Goal: Transaction & Acquisition: Book appointment/travel/reservation

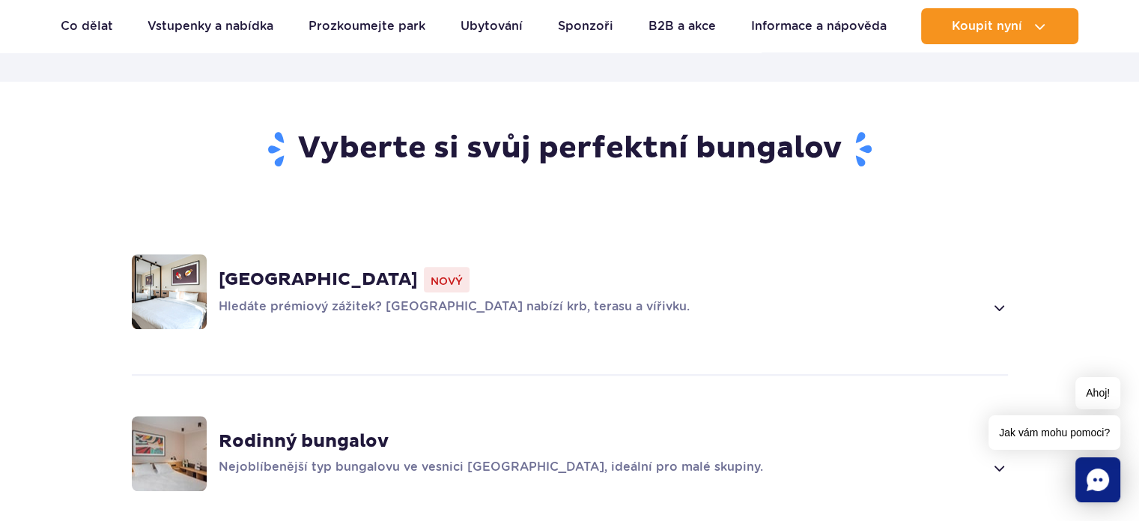
scroll to position [1198, 0]
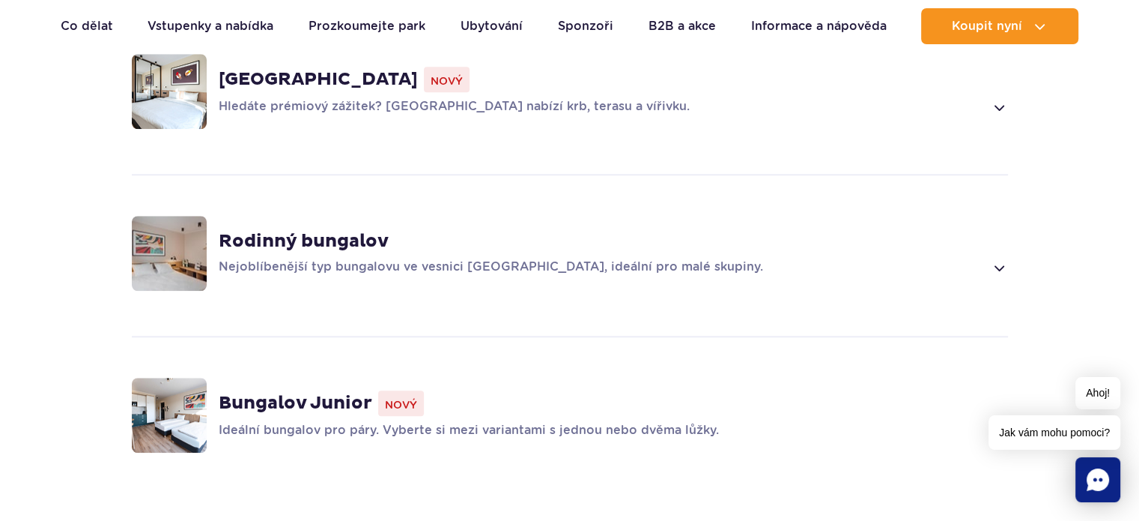
click at [416, 398] on font "Nový" at bounding box center [401, 404] width 32 height 12
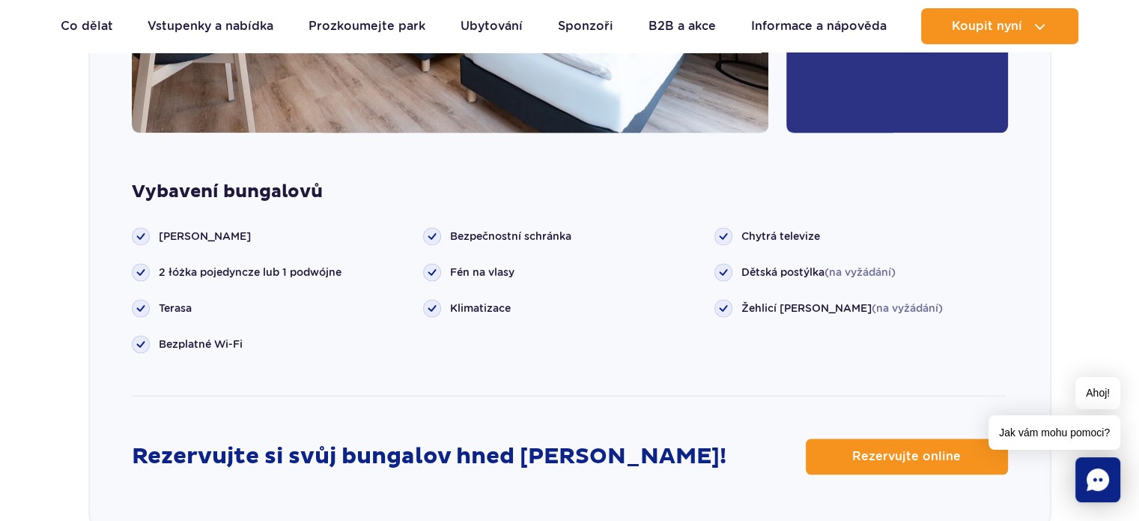
scroll to position [2139, 0]
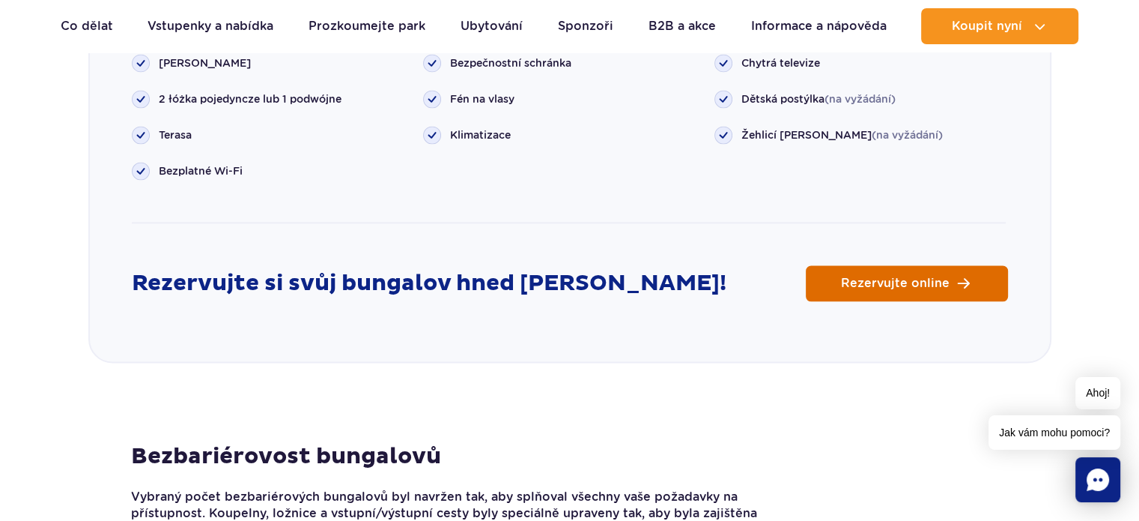
click at [909, 277] on span "Rezervujte online" at bounding box center [895, 283] width 109 height 12
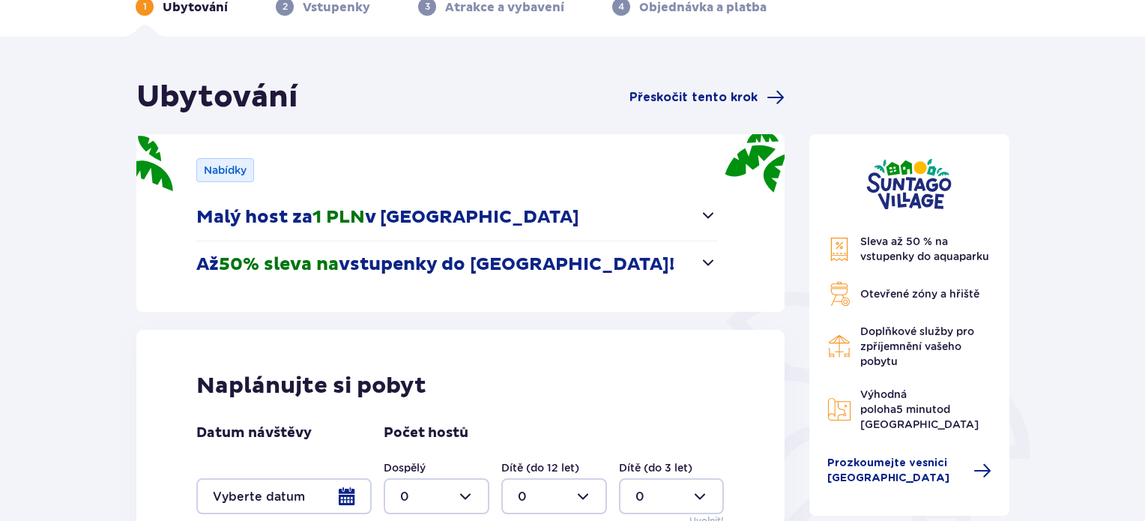
scroll to position [199, 0]
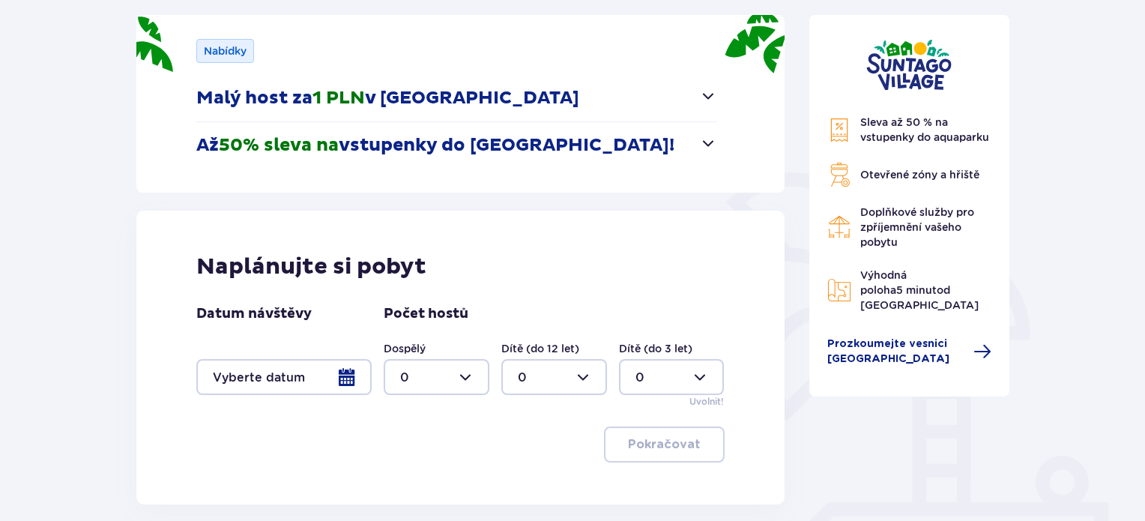
click at [360, 374] on div at bounding box center [283, 377] width 175 height 36
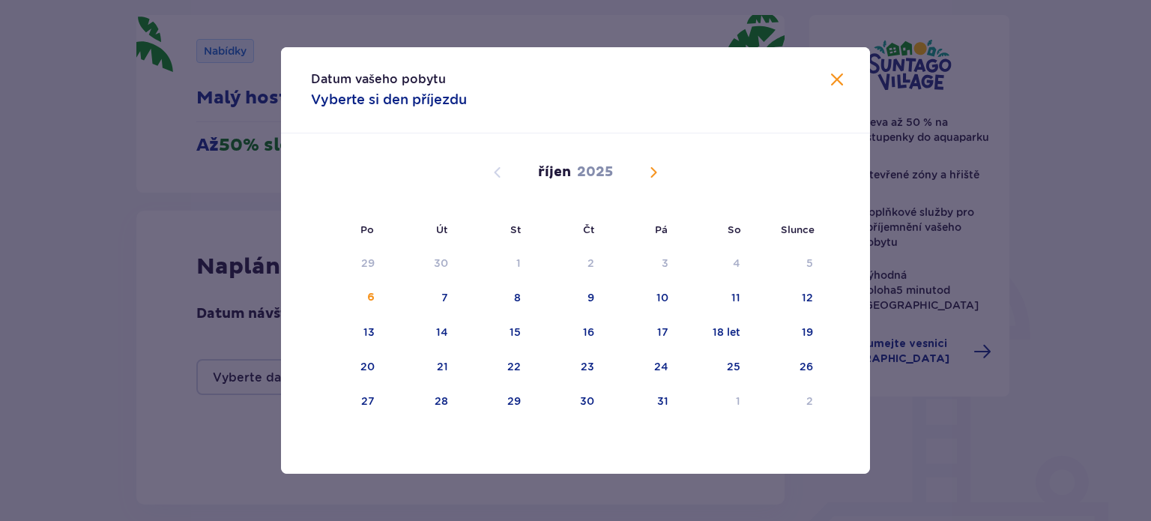
click at [651, 173] on span "Příští měsíc" at bounding box center [653, 172] width 18 height 18
click at [585, 332] on font "13" at bounding box center [587, 332] width 11 height 12
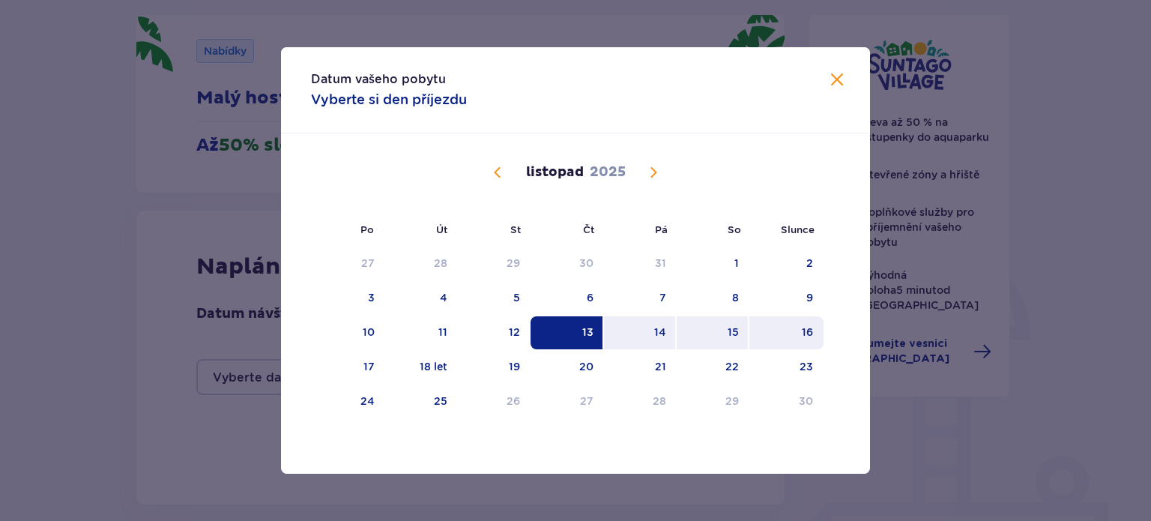
click at [810, 338] on div "16" at bounding box center [806, 331] width 11 height 15
type input "[DATE] - [DATE]"
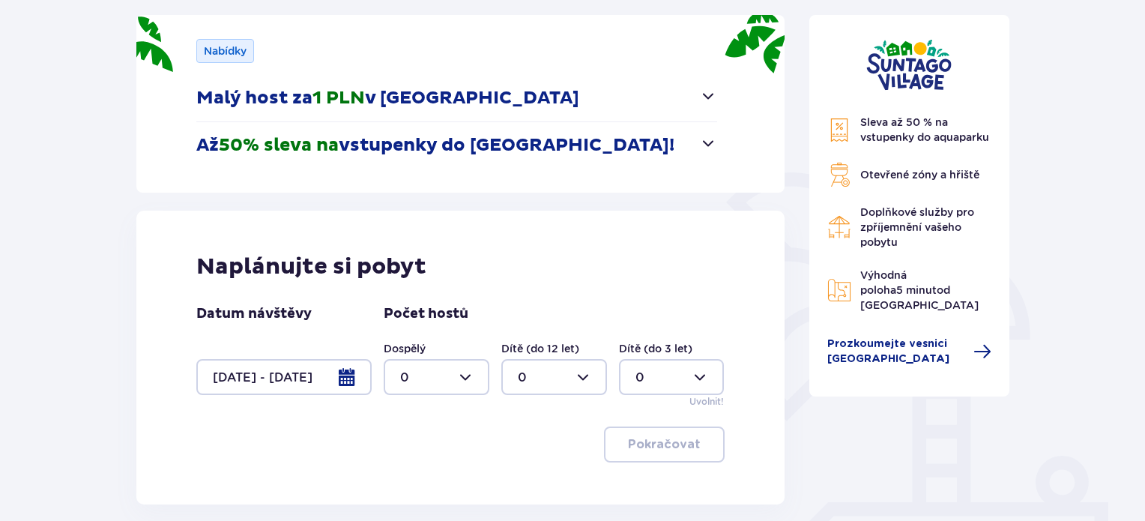
click at [467, 381] on div at bounding box center [437, 377] width 106 height 36
click at [418, 282] on span "2" at bounding box center [436, 293] width 103 height 31
type input "2"
click at [680, 452] on button "Pokračovat" at bounding box center [664, 444] width 121 height 36
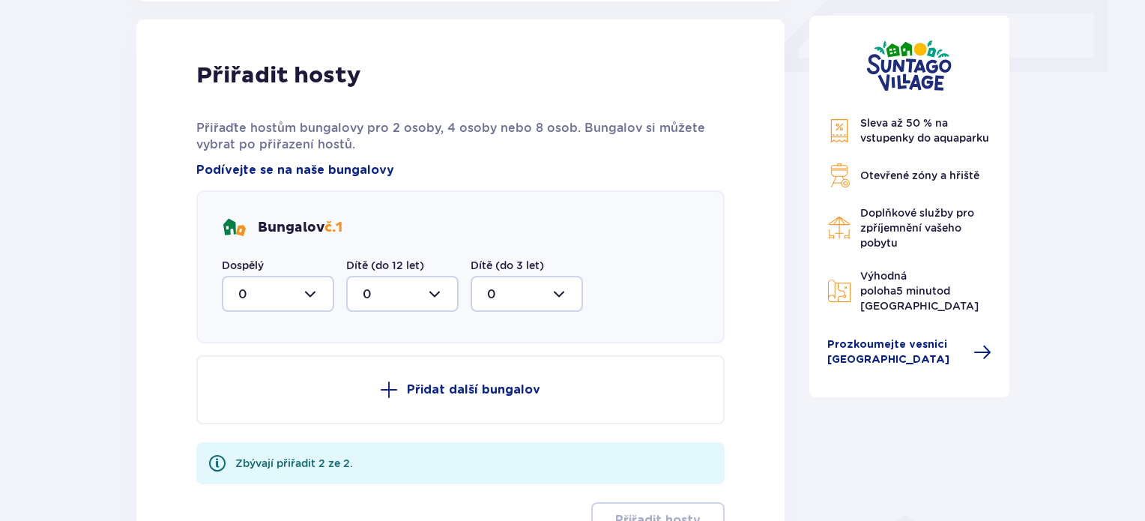
scroll to position [703, 0]
click at [302, 288] on div at bounding box center [278, 293] width 112 height 36
click at [241, 398] on font "2" at bounding box center [241, 401] width 7 height 14
type input "2"
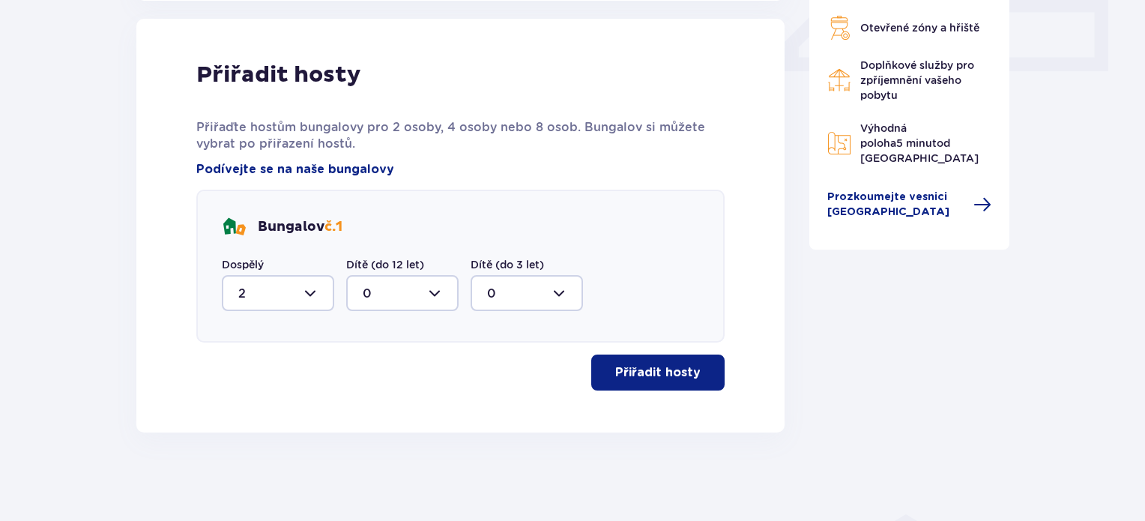
click at [690, 373] on button "Přiřadit hosty" at bounding box center [657, 372] width 133 height 36
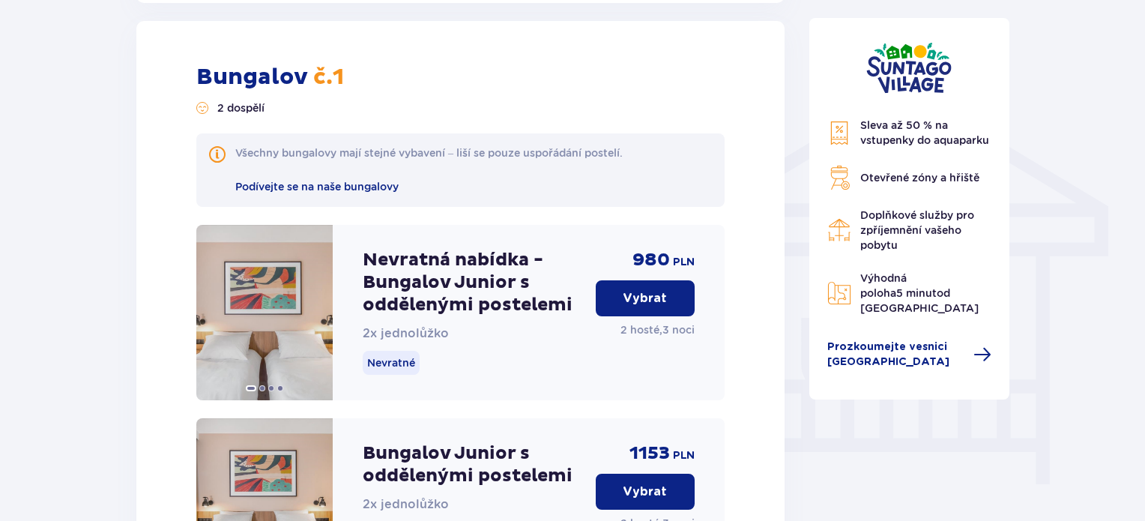
scroll to position [1133, 0]
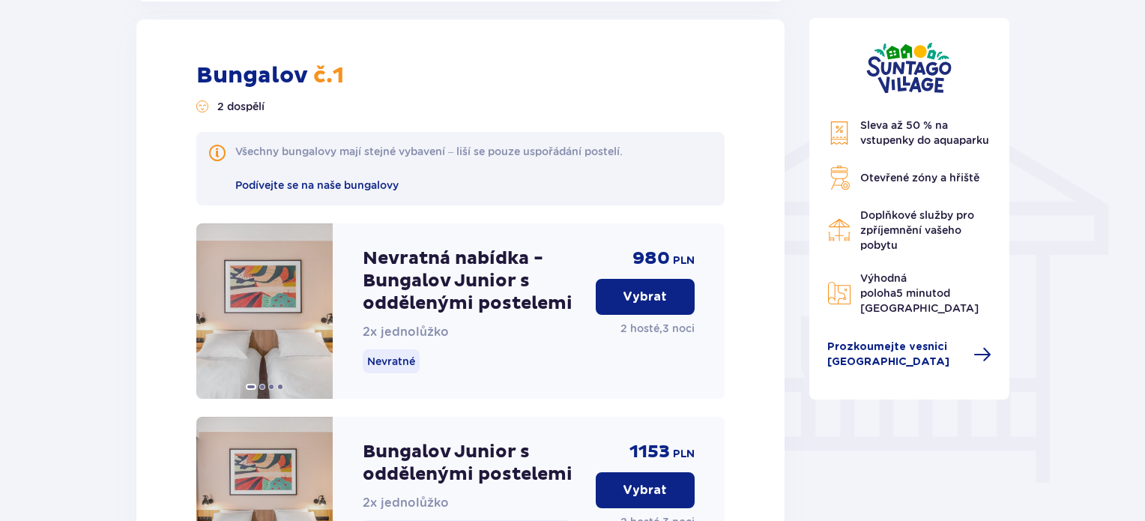
click at [659, 298] on font "Vybrat" at bounding box center [644, 297] width 44 height 12
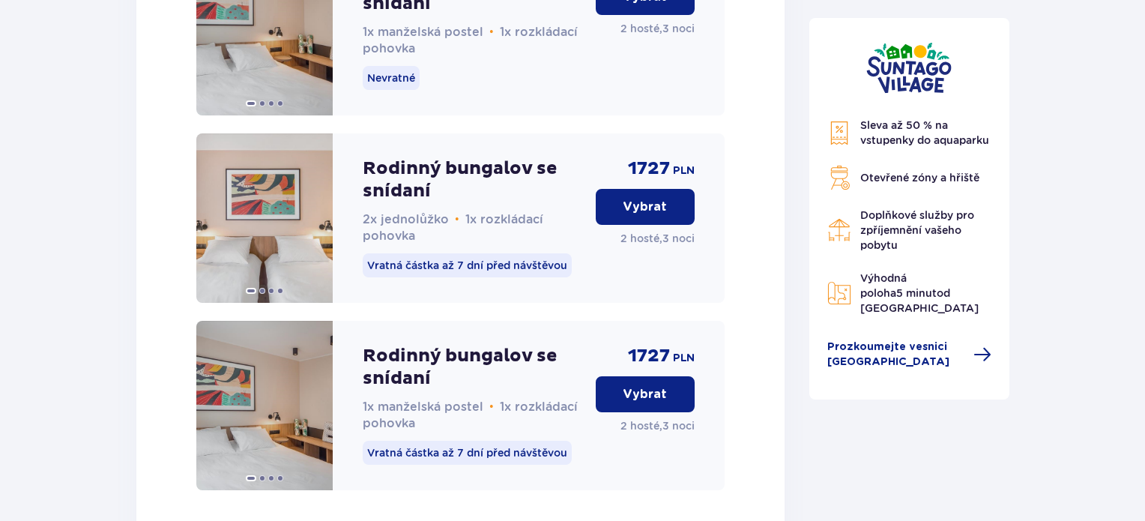
scroll to position [3308, 0]
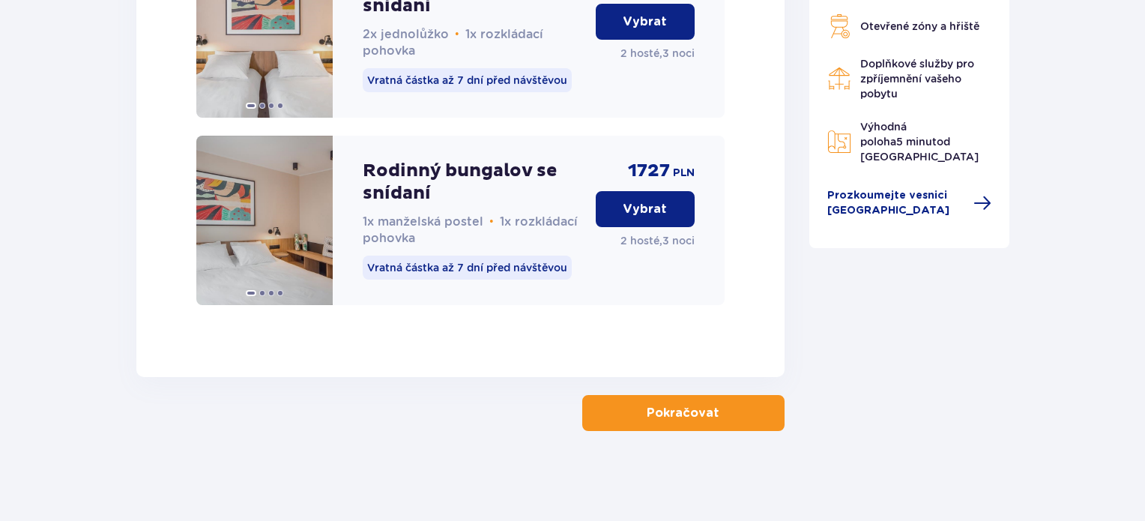
click at [691, 414] on font "Pokračovat" at bounding box center [682, 413] width 73 height 12
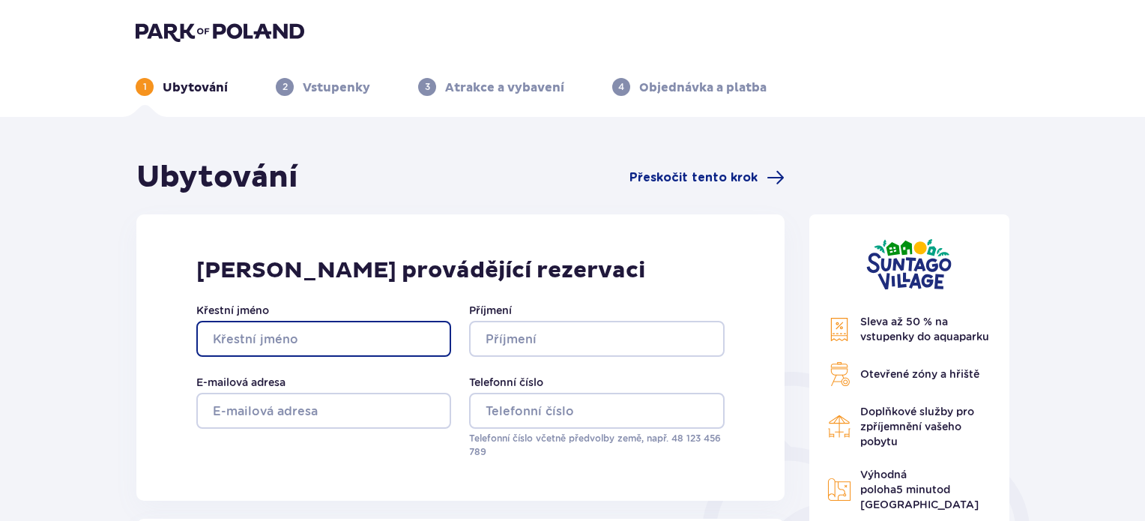
click at [370, 345] on input "Křestní jméno" at bounding box center [323, 339] width 255 height 36
type input "Kateřina"
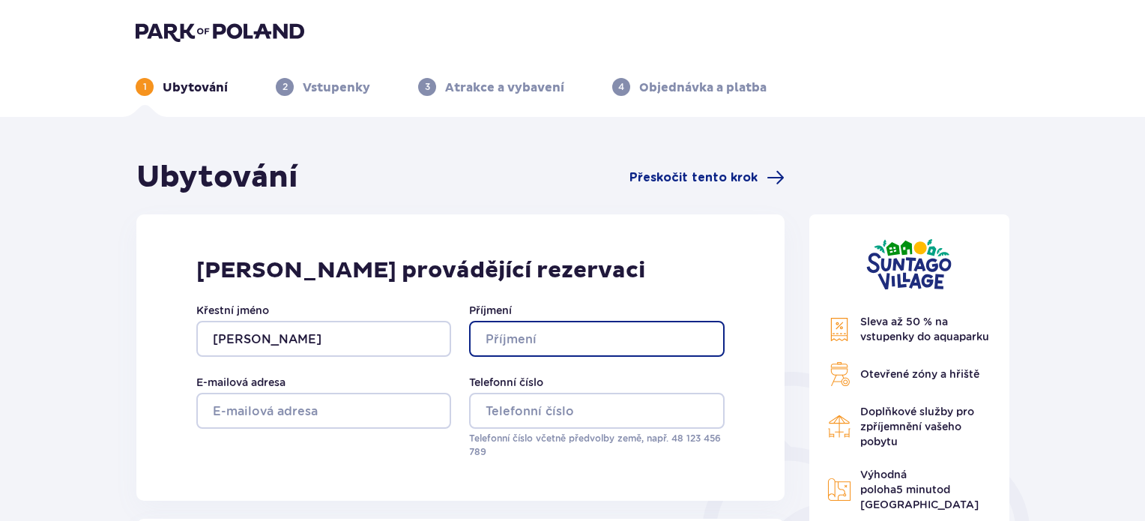
type input "Čajková"
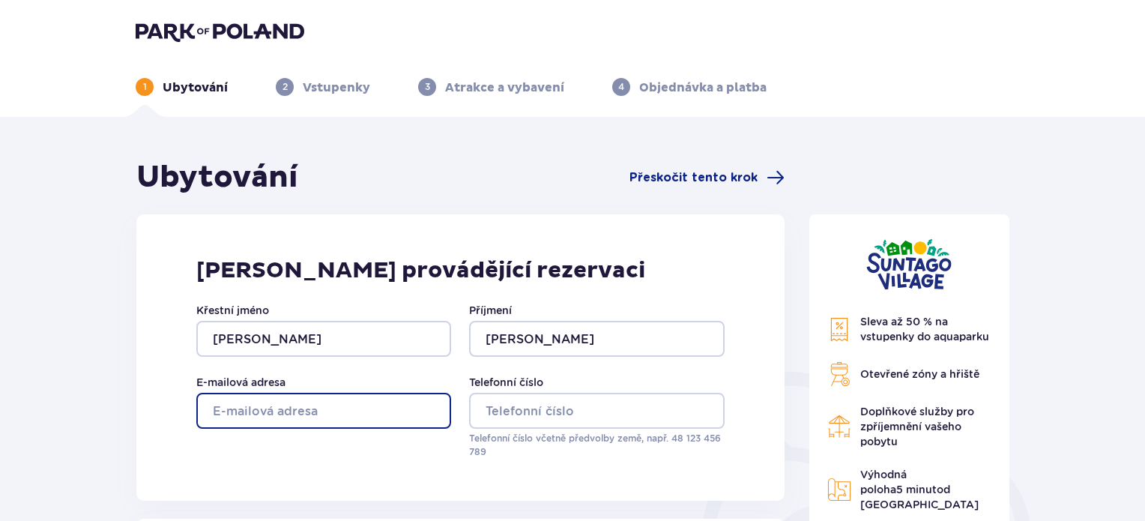
type input "bcnu@seznam.cz"
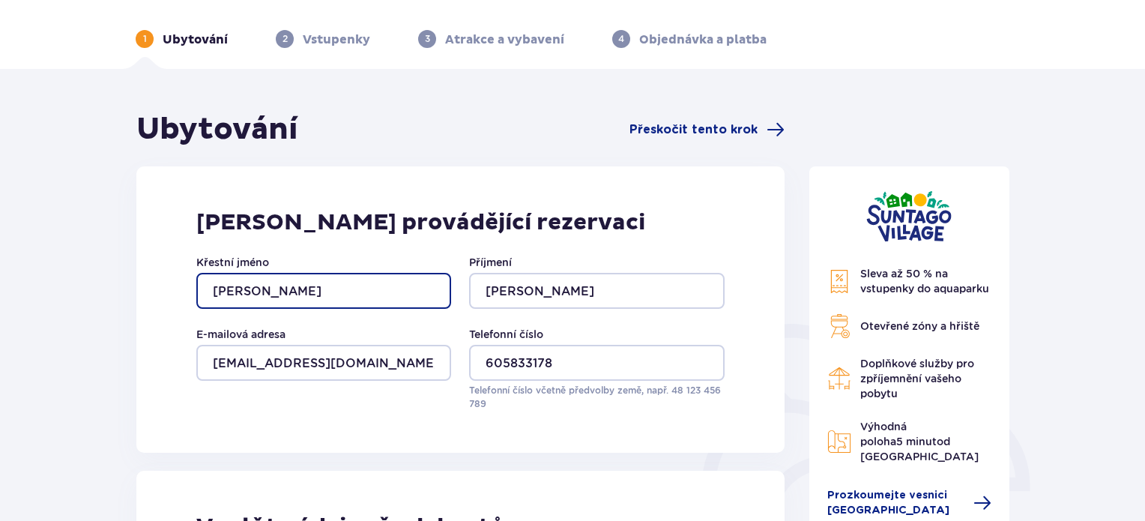
scroll to position [300, 0]
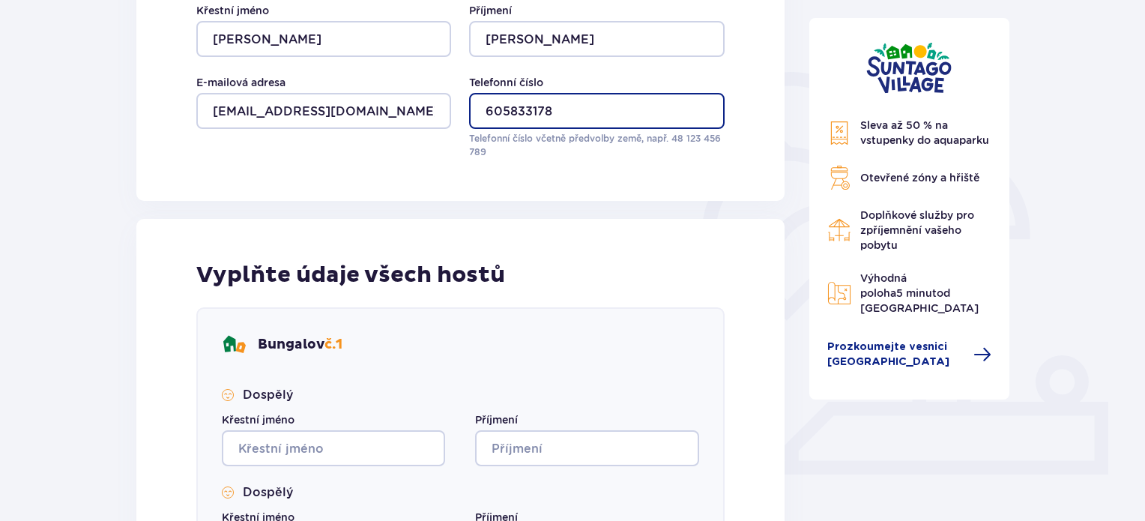
click at [482, 112] on input "605833178" at bounding box center [596, 111] width 255 height 36
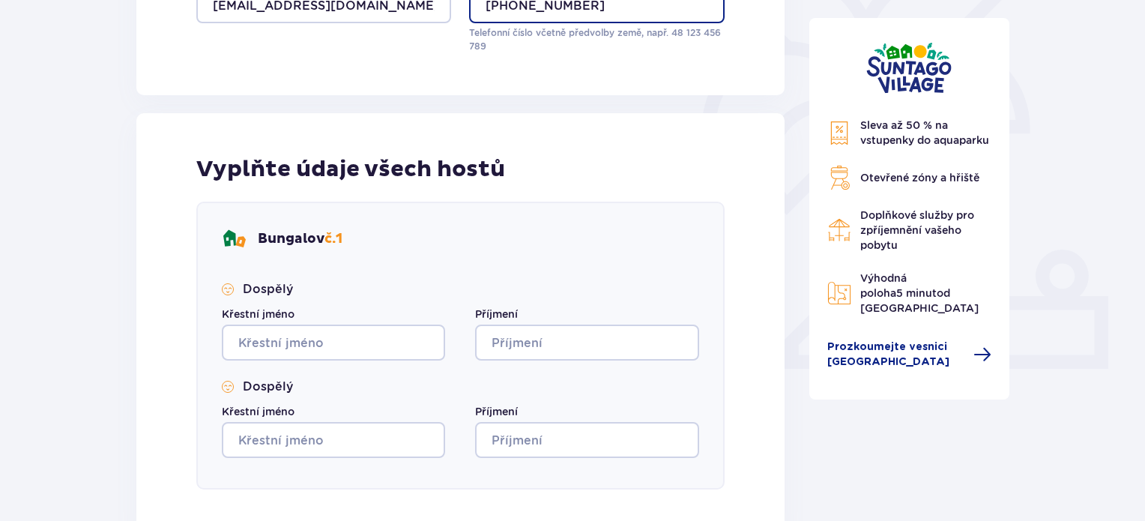
scroll to position [599, 0]
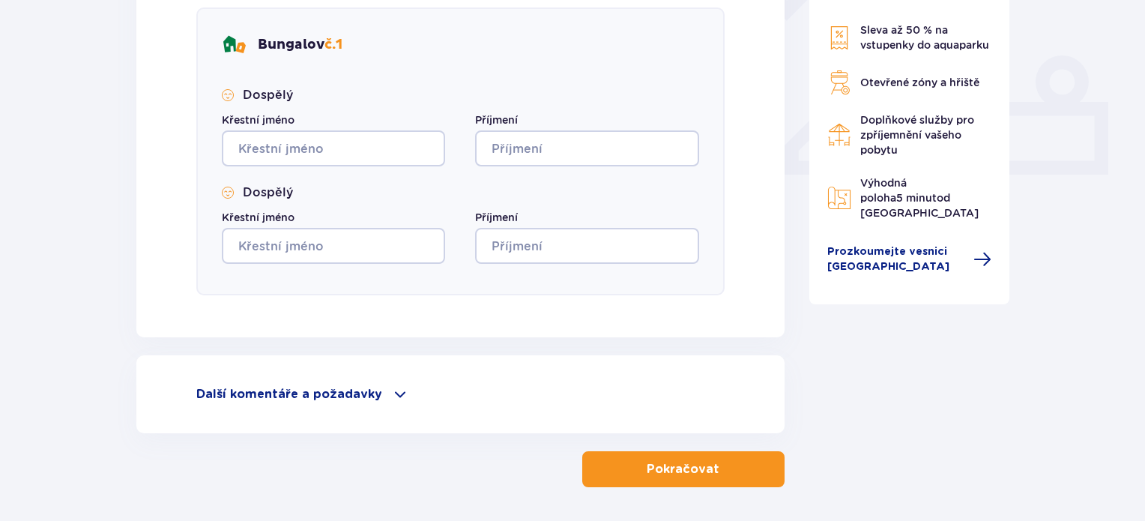
type input "+420605833178"
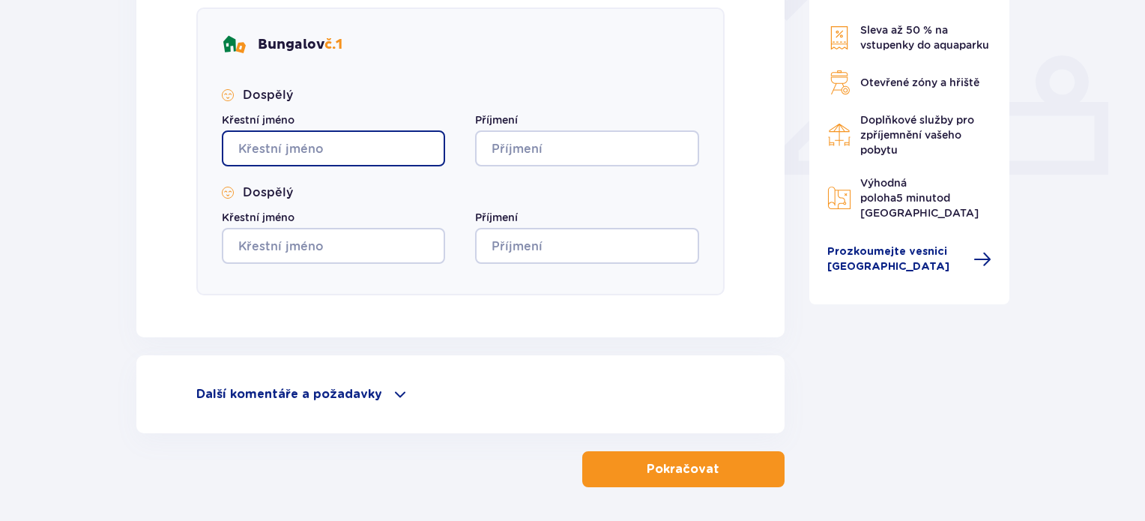
click at [322, 159] on input "Křestní jméno" at bounding box center [333, 148] width 223 height 36
type input "Kateřina"
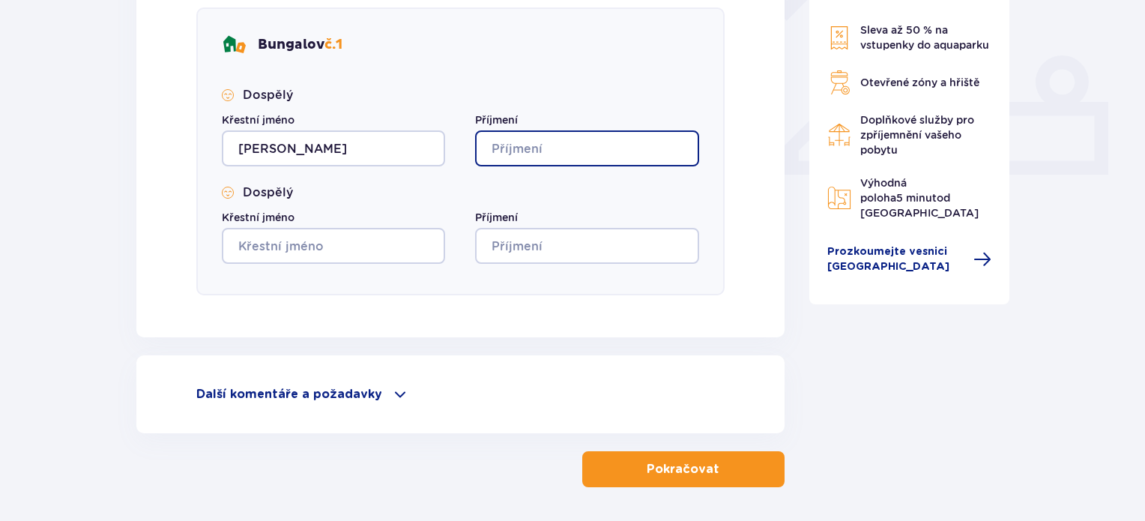
type input "Čajková"
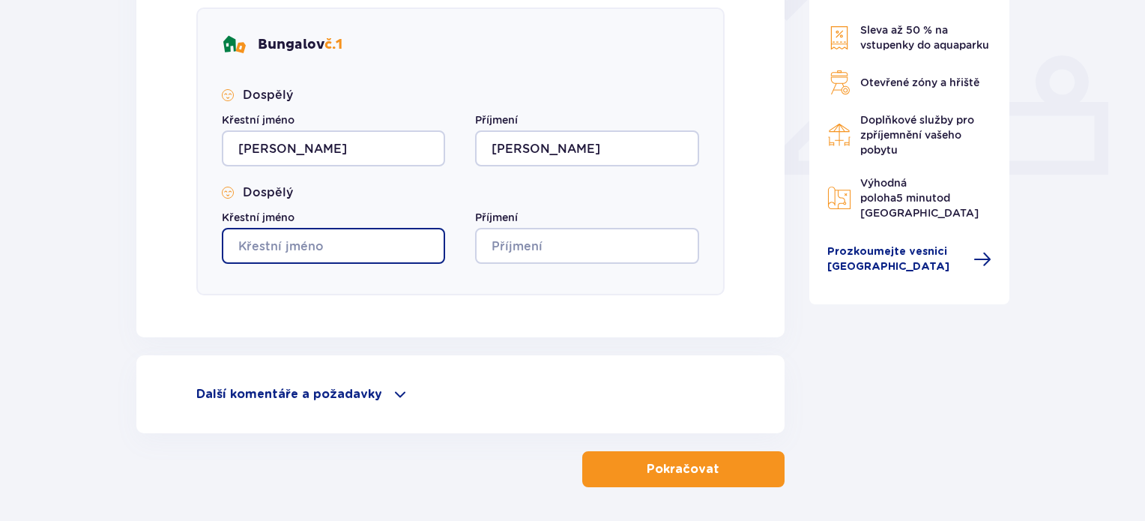
click at [344, 245] on input "Křestní jméno" at bounding box center [333, 246] width 223 height 36
type input "Petr"
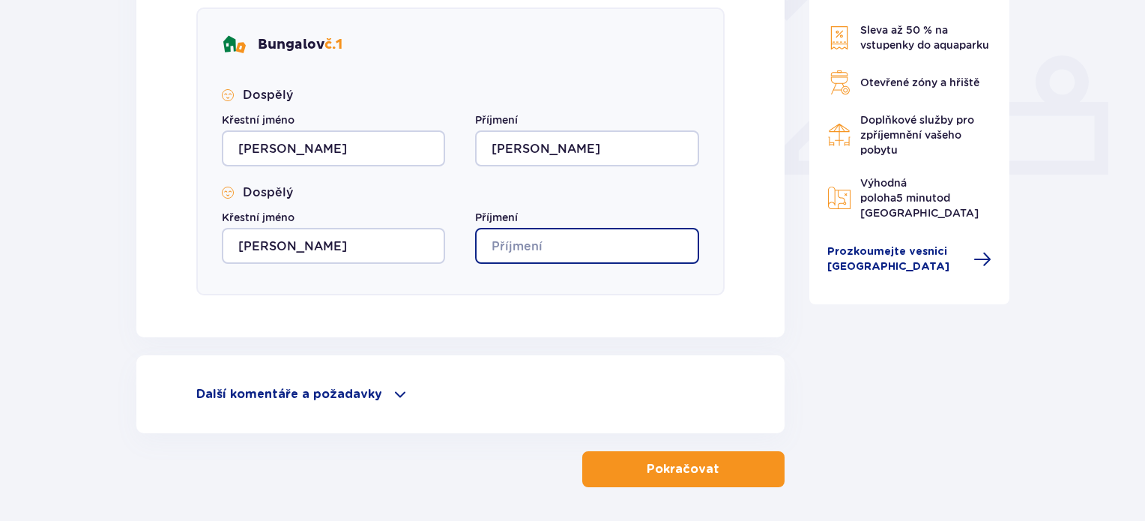
click at [494, 257] on input "Příjmení" at bounding box center [586, 246] width 223 height 36
type input "Čajka"
click at [667, 479] on button "Pokračovat" at bounding box center [683, 469] width 202 height 36
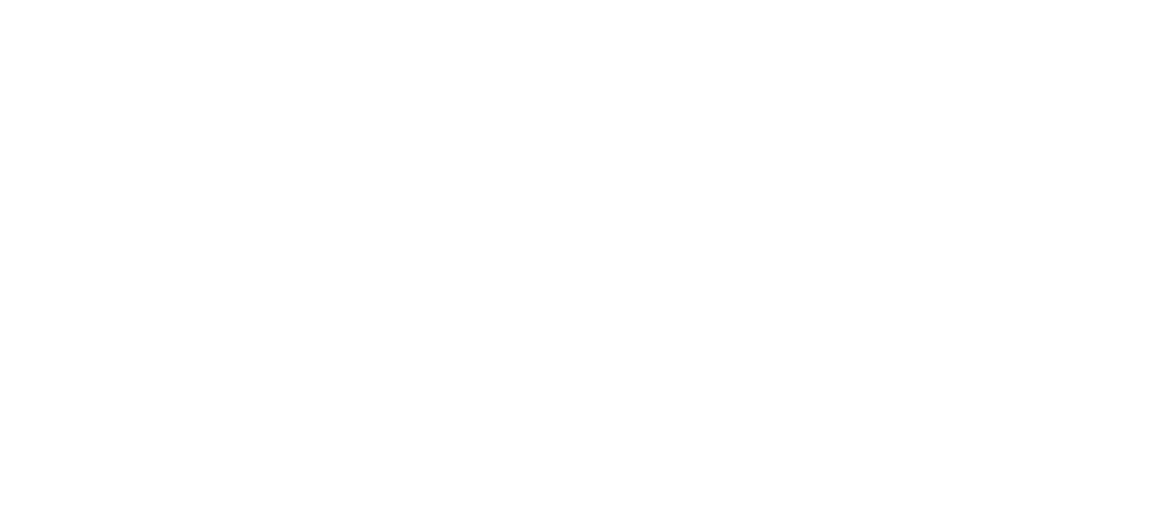
scroll to position [0, 0]
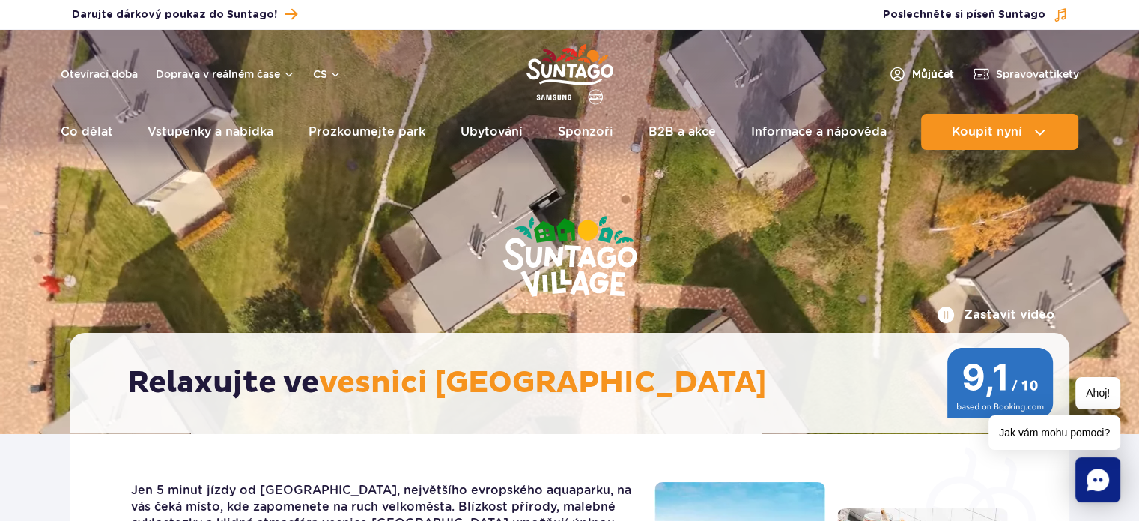
click at [938, 68] on font "účet" at bounding box center [942, 74] width 23 height 12
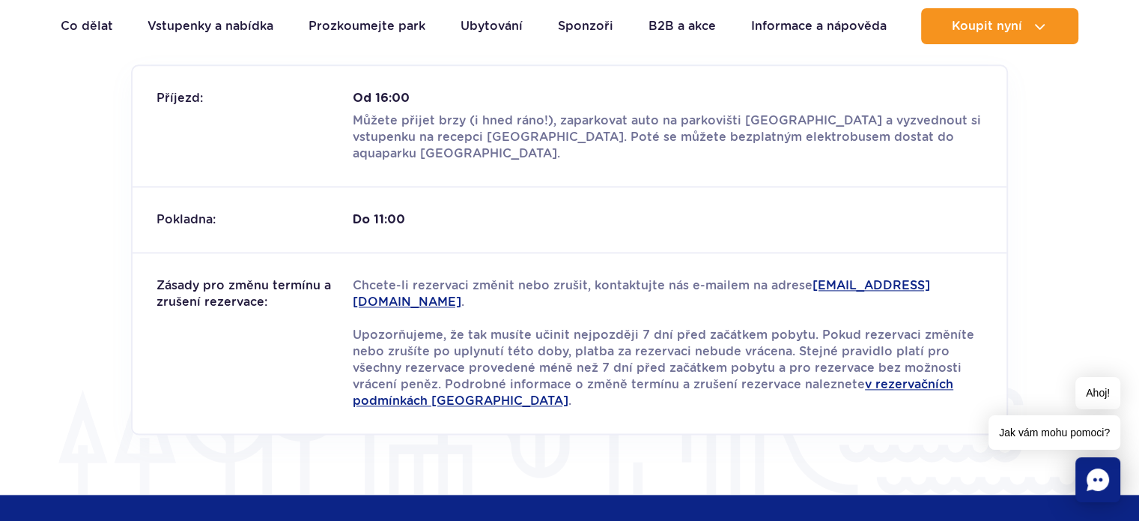
scroll to position [1897, 0]
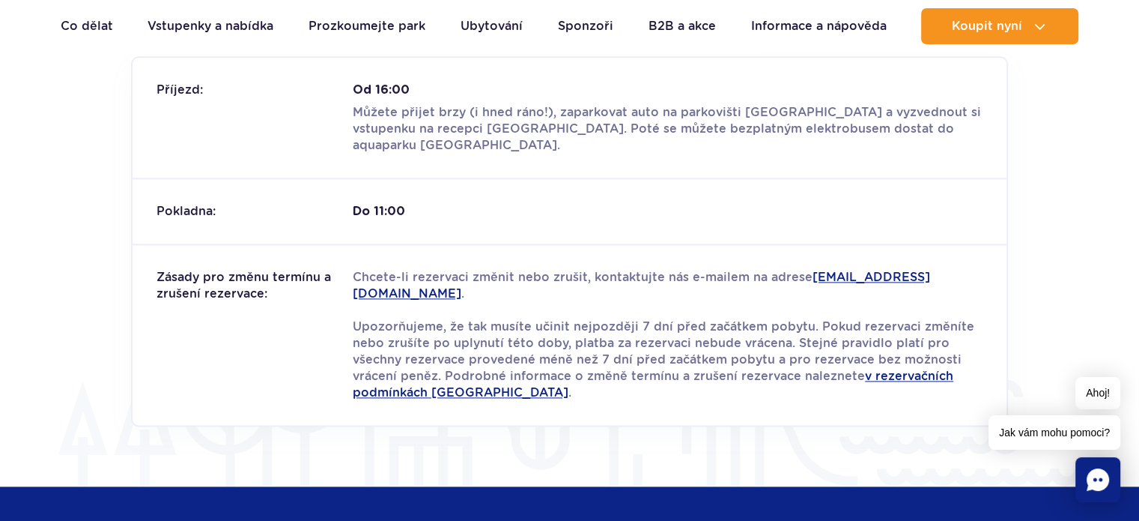
click at [436, 392] on div "Zásady pro změnu termínu a zrušení rezervace: Chcete-li rezervaci změnit nebo z…" at bounding box center [570, 333] width 874 height 181
click at [436, 383] on font "v rezervačních podmínkách Suntago Village" at bounding box center [653, 384] width 601 height 31
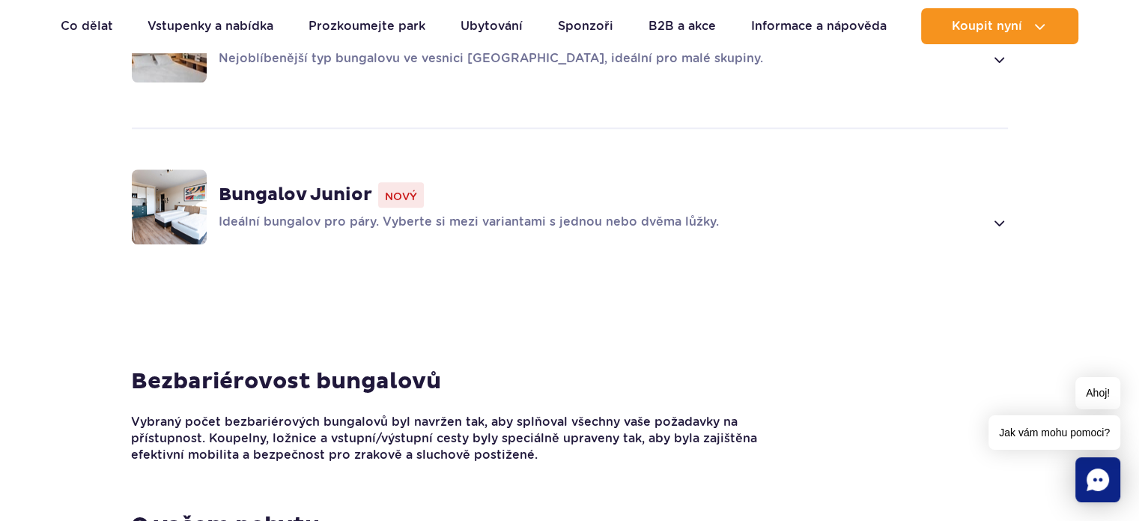
scroll to position [1398, 0]
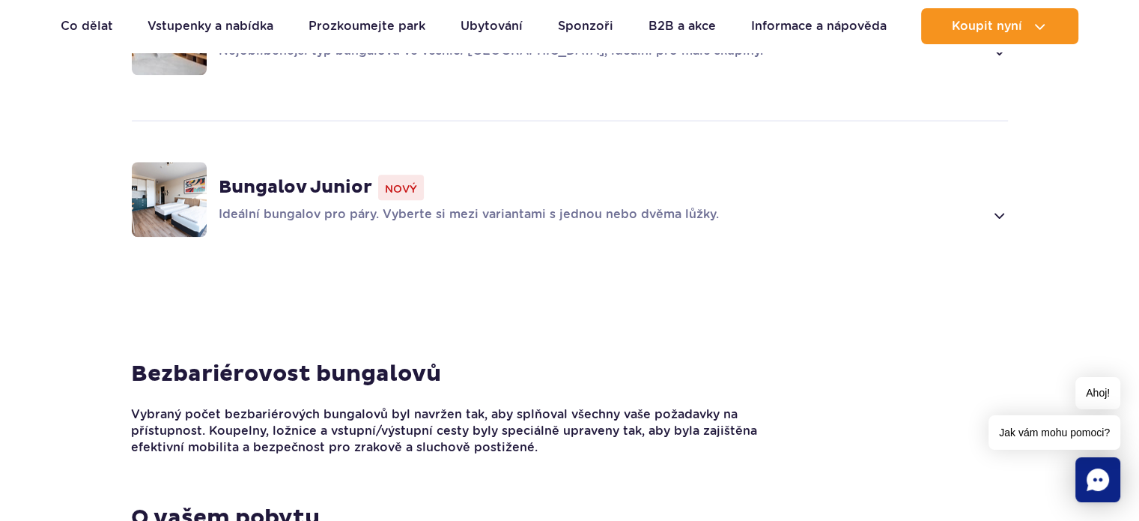
click at [1003, 207] on span at bounding box center [998, 215] width 17 height 18
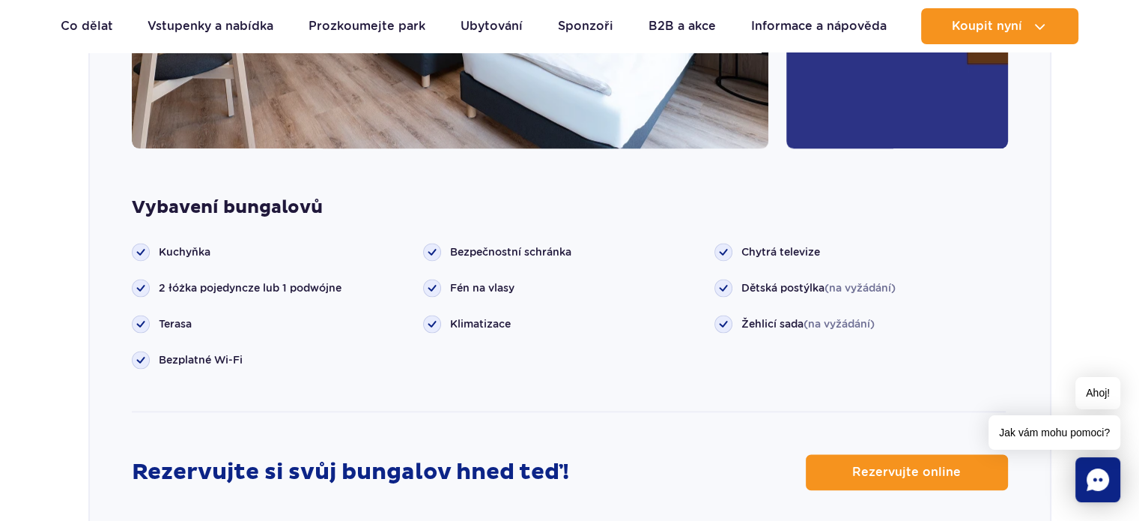
scroll to position [2239, 0]
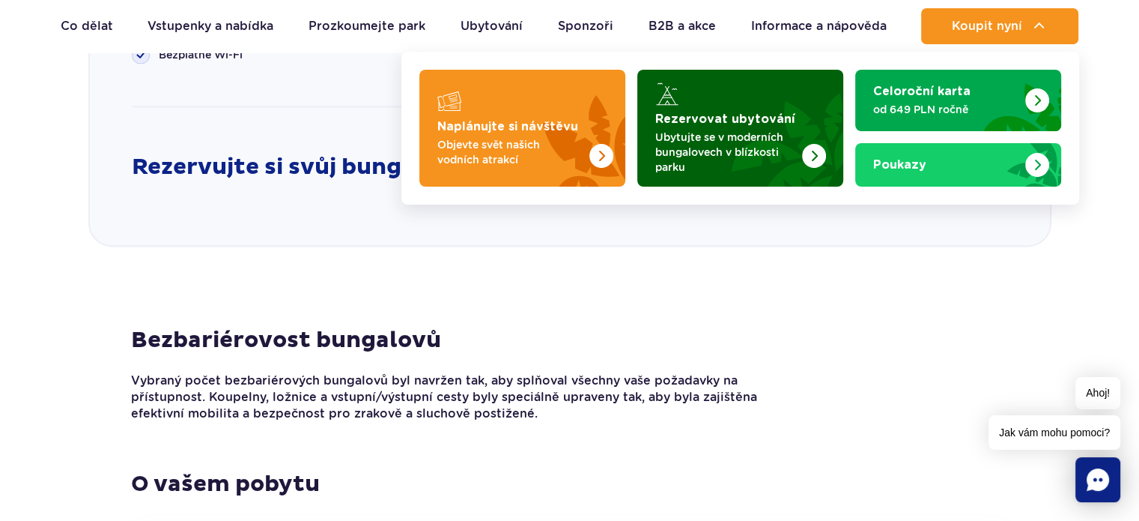
click at [708, 140] on font "Ubytujte se v moderních bungalovech v blízkosti parku" at bounding box center [719, 152] width 128 height 42
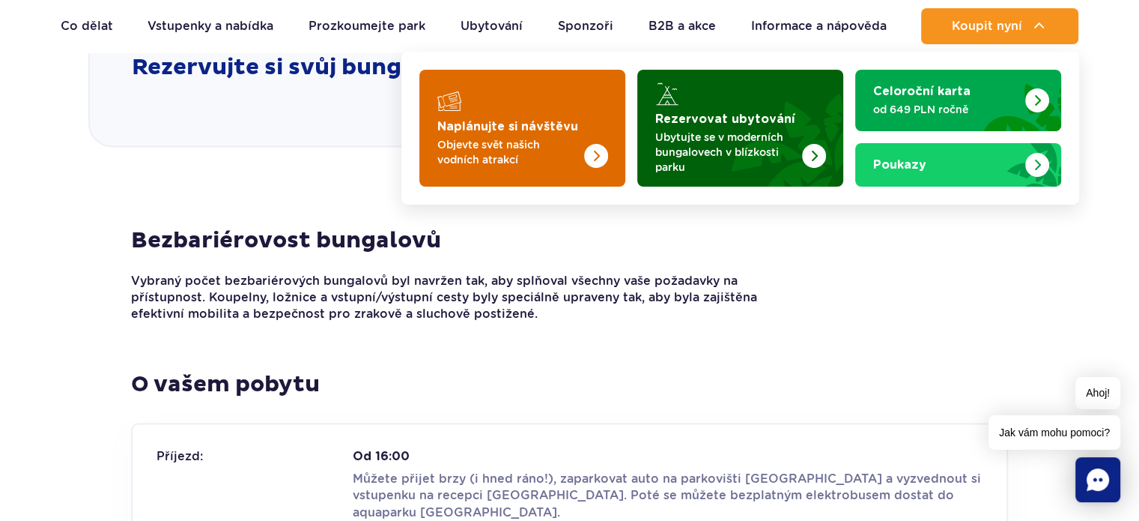
scroll to position [2139, 0]
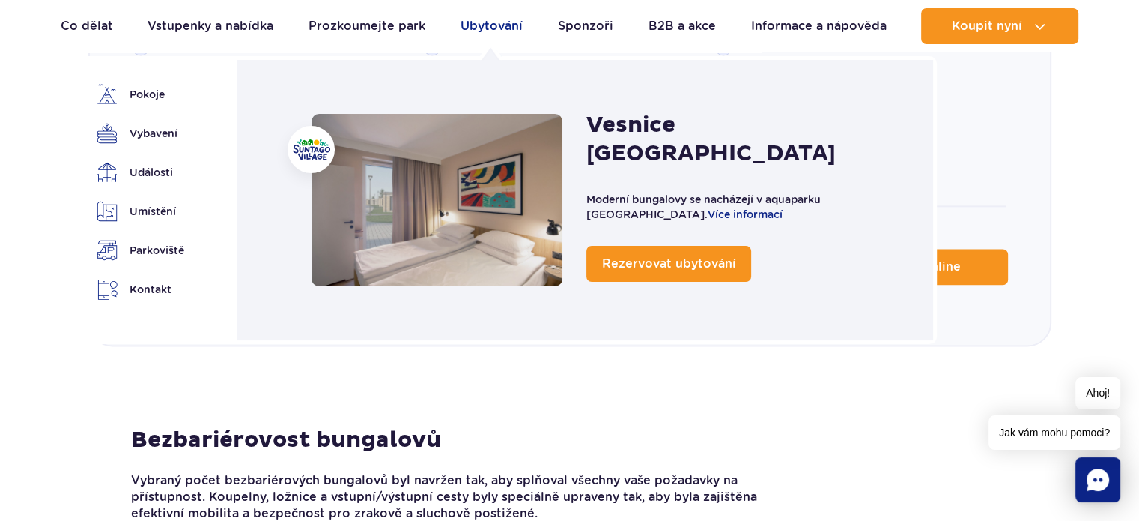
click at [491, 22] on font "Ubytování" at bounding box center [492, 26] width 62 height 14
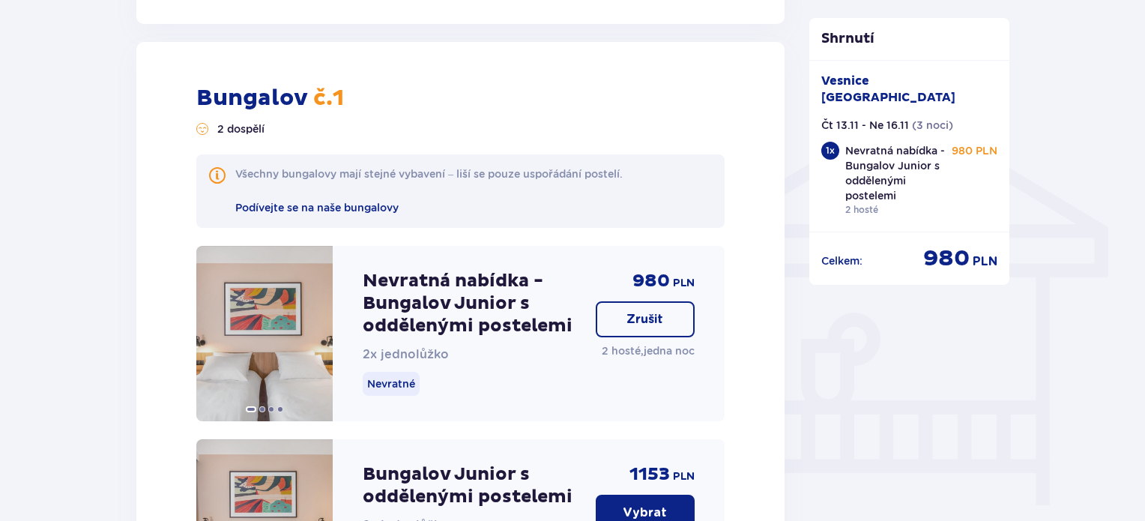
scroll to position [899, 0]
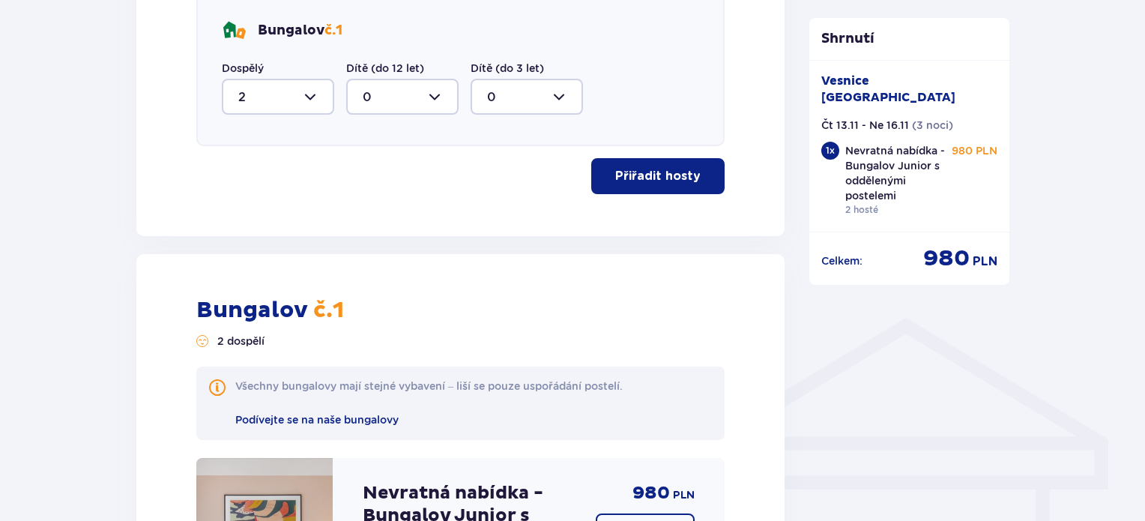
click at [878, 78] on font "Vesnice [GEOGRAPHIC_DATA]" at bounding box center [888, 88] width 134 height 31
click at [962, 244] on font "980" at bounding box center [946, 258] width 46 height 28
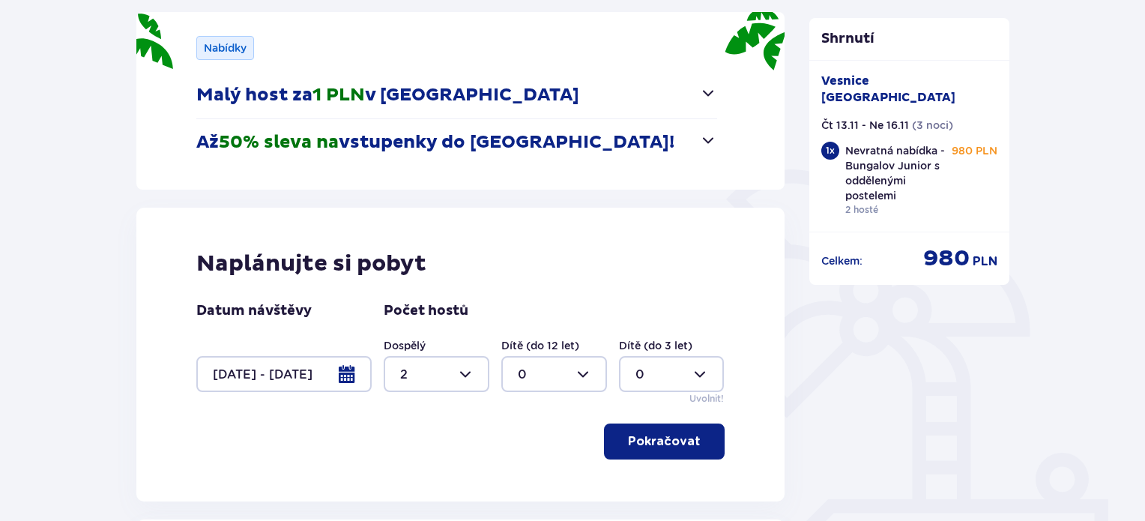
scroll to position [100, 0]
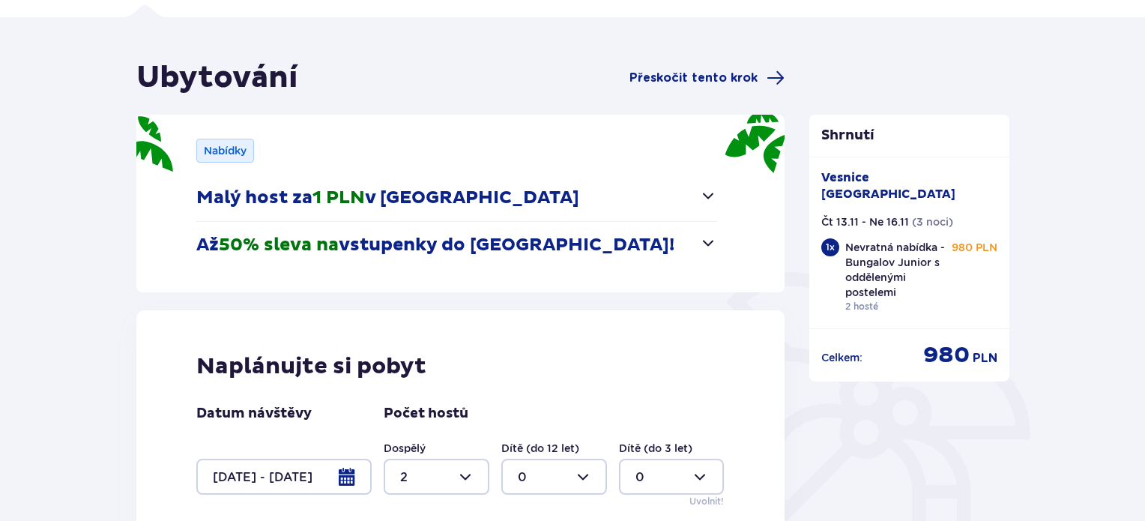
click at [701, 239] on span "button" at bounding box center [708, 243] width 18 height 18
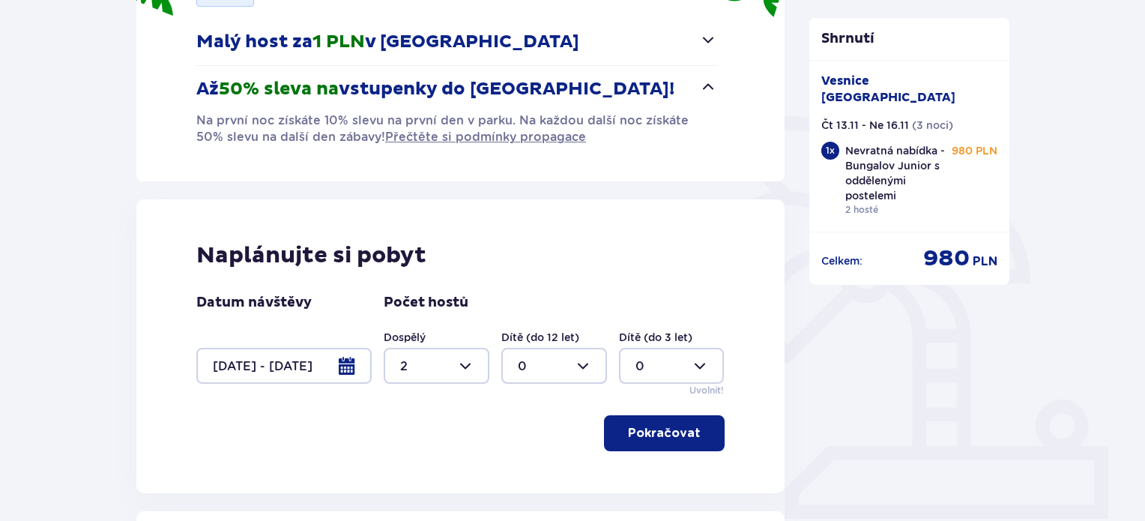
scroll to position [0, 0]
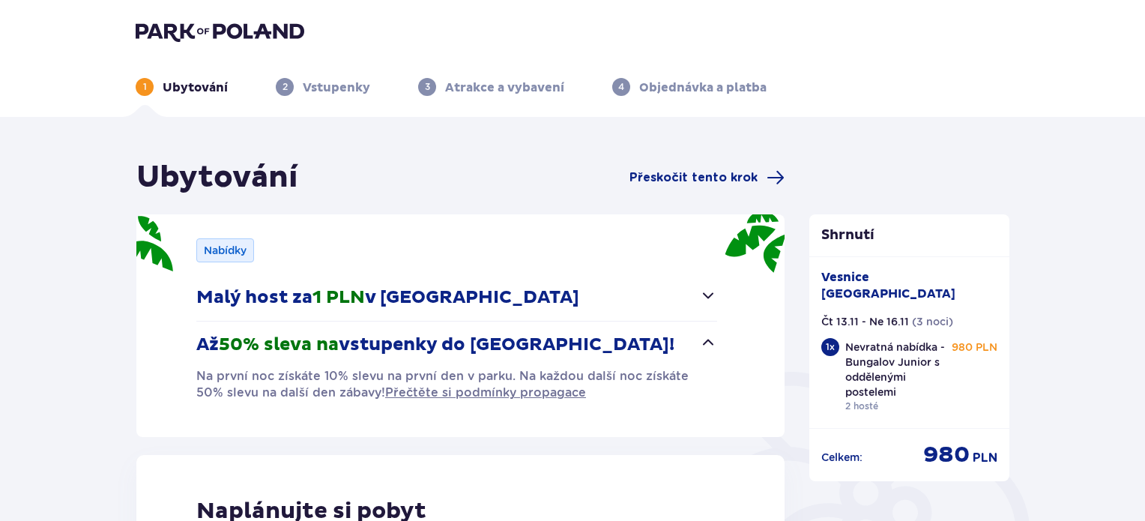
click at [289, 89] on span "2" at bounding box center [285, 87] width 18 height 18
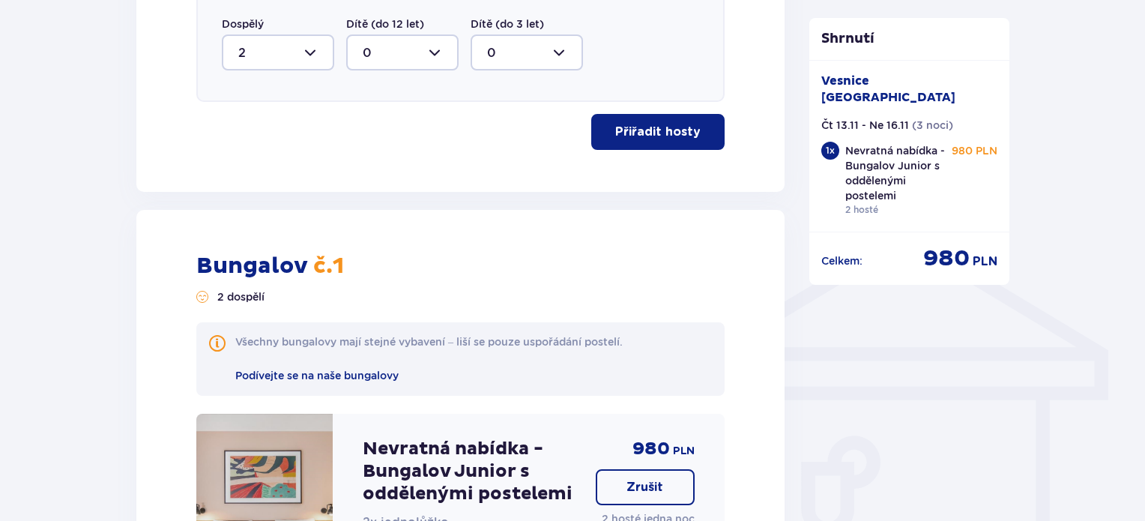
scroll to position [798, 0]
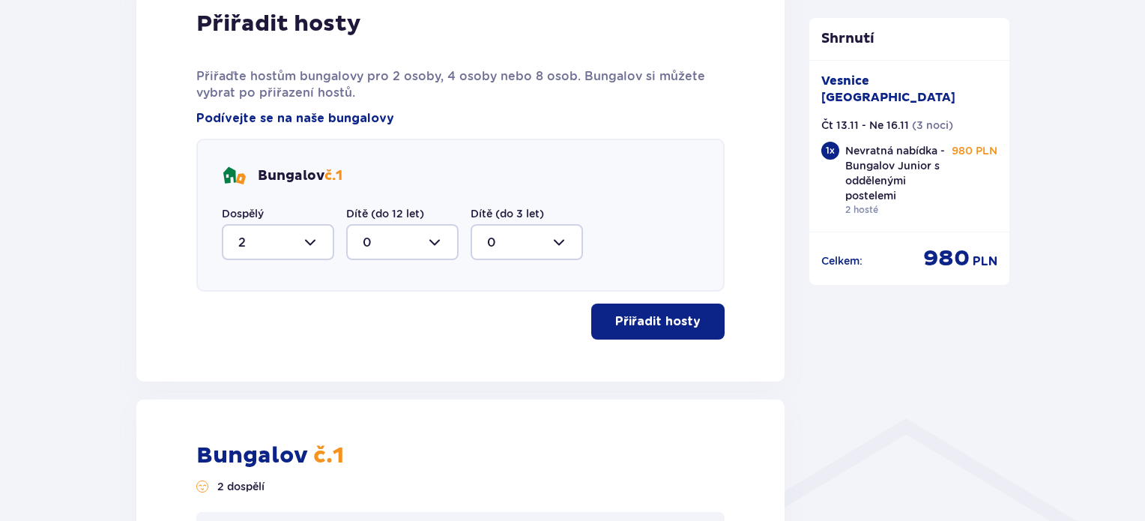
click at [655, 319] on font "Přiřadit hosty" at bounding box center [657, 321] width 85 height 12
click at [655, 318] on font "Přiřadit hosty" at bounding box center [657, 321] width 85 height 12
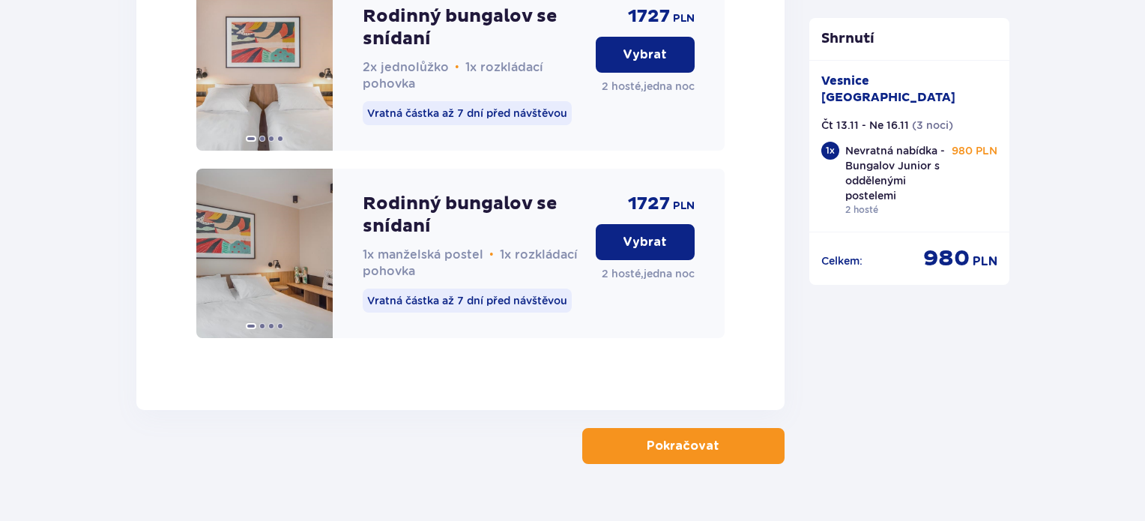
scroll to position [3353, 0]
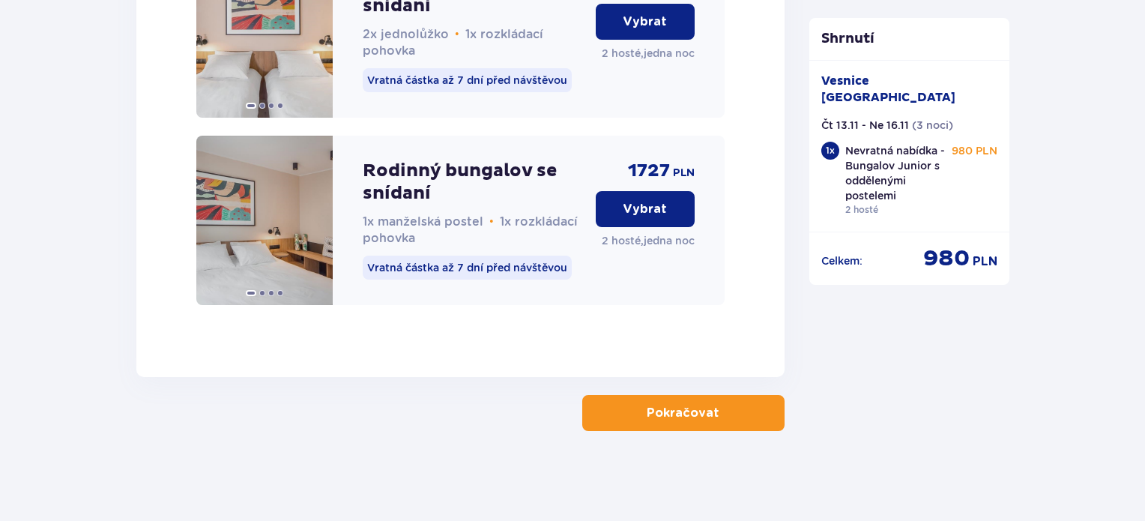
click at [755, 422] on button "Pokračovat" at bounding box center [683, 413] width 202 height 36
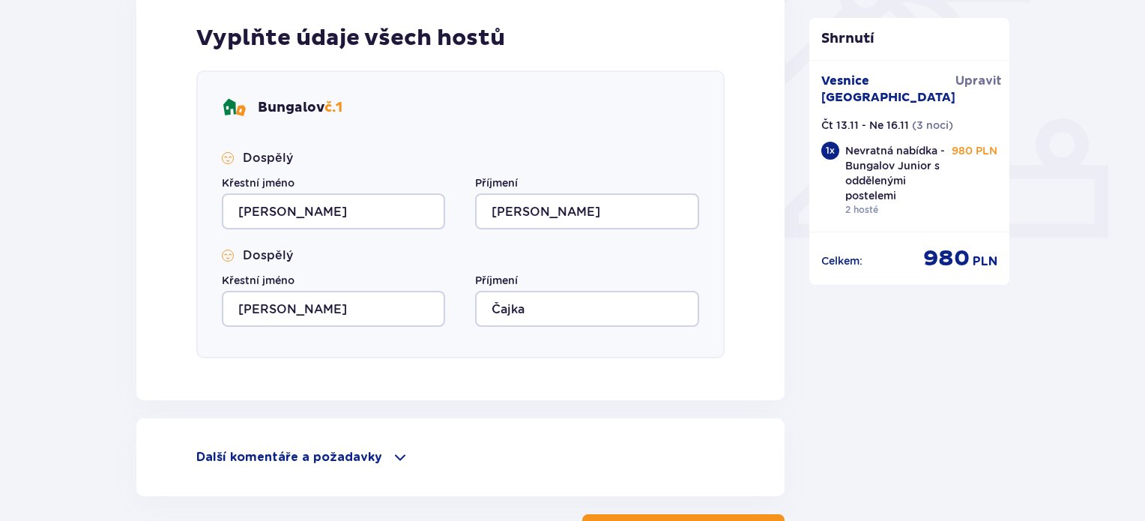
scroll to position [599, 0]
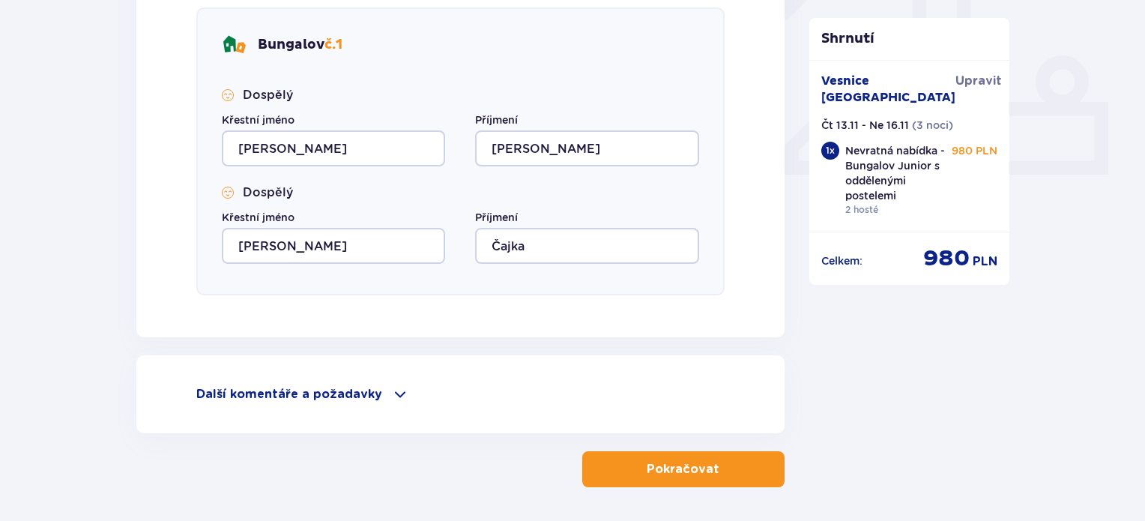
click at [683, 470] on font "Pokračovat" at bounding box center [682, 469] width 73 height 12
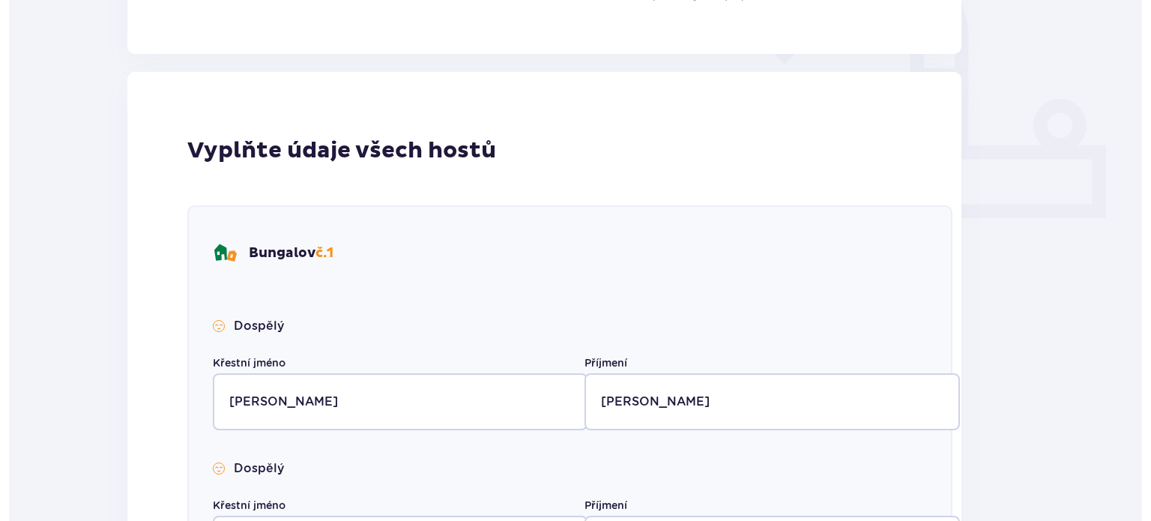
scroll to position [0, 0]
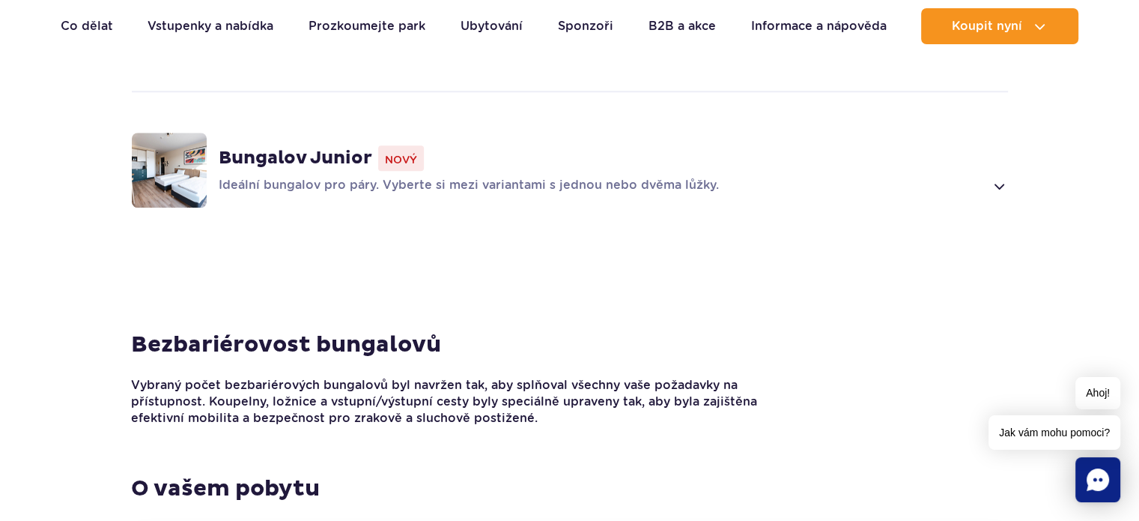
scroll to position [1398, 0]
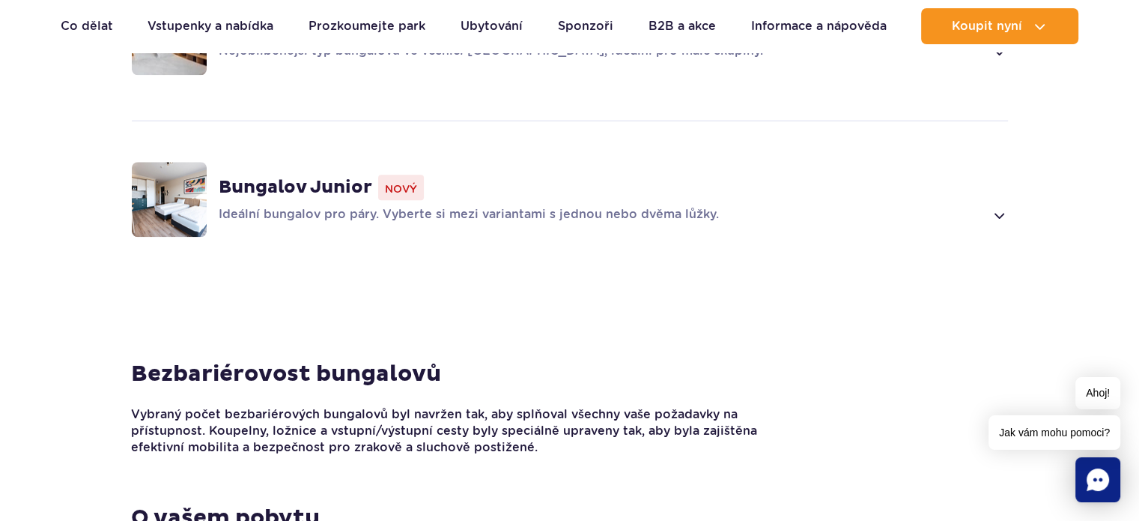
click at [989, 206] on div "Ideální bungalov pro páry. Vyberte si mezi variantami s jednou nebo dvěma lůžky." at bounding box center [613, 215] width 789 height 18
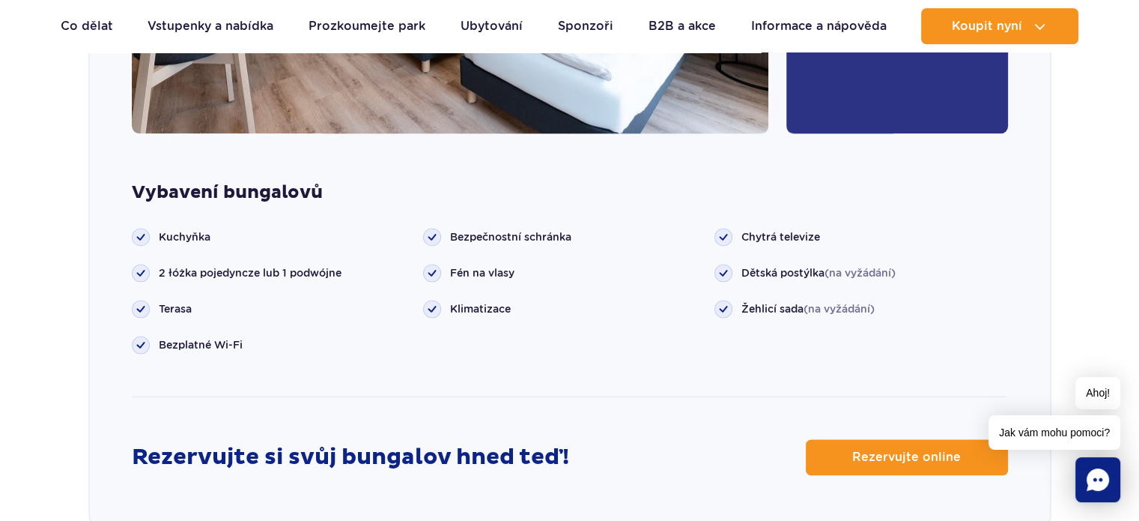
scroll to position [1640, 0]
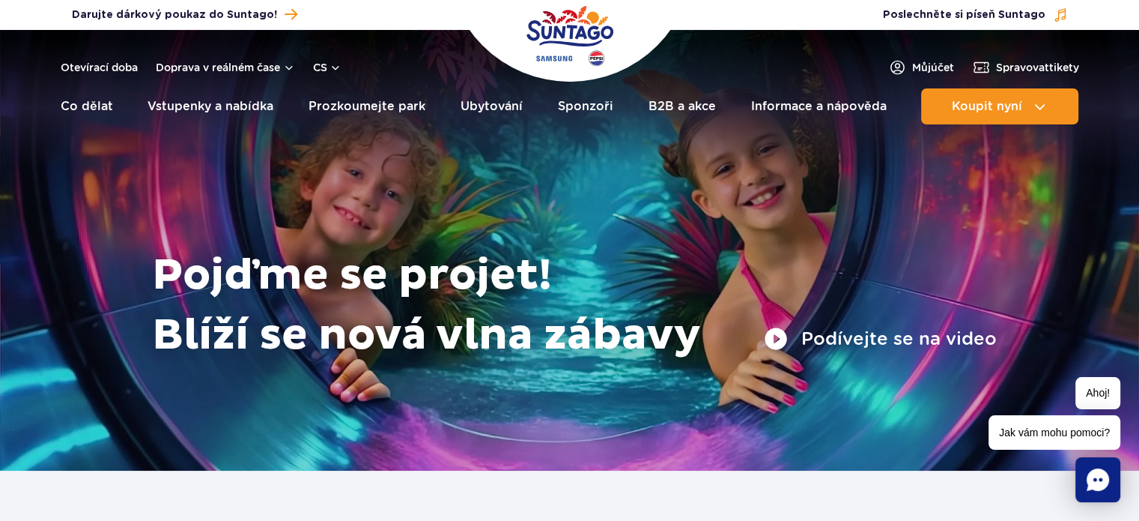
click at [536, 31] on img "Polský park" at bounding box center [570, 35] width 87 height 69
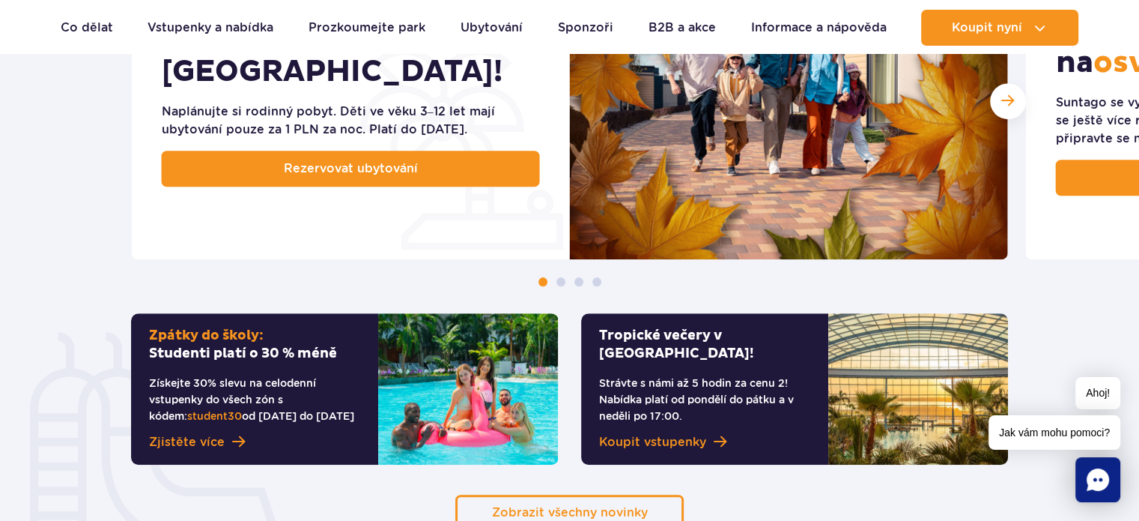
scroll to position [699, 0]
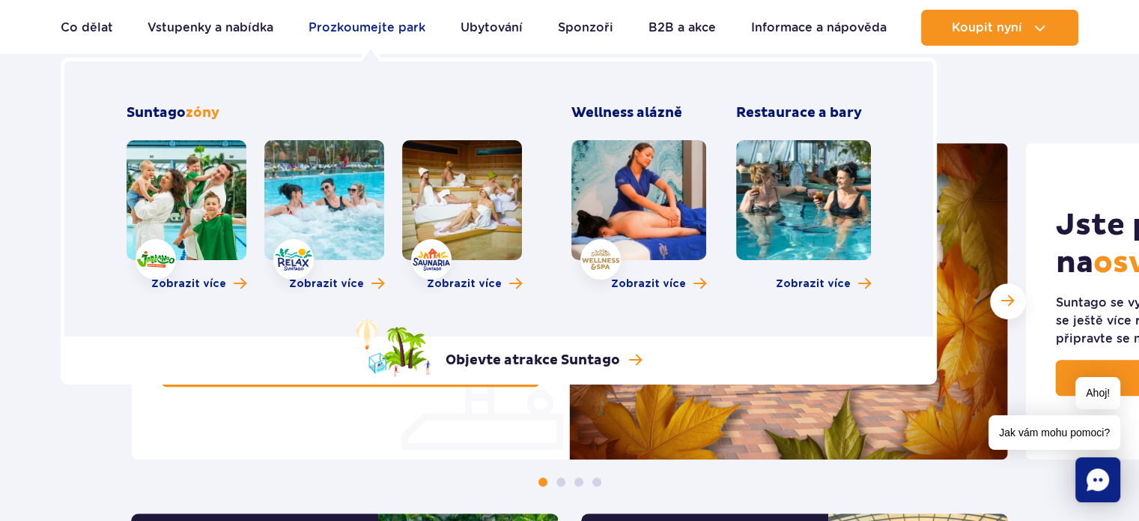
click at [378, 23] on font "Prozkoumejte park" at bounding box center [367, 27] width 117 height 14
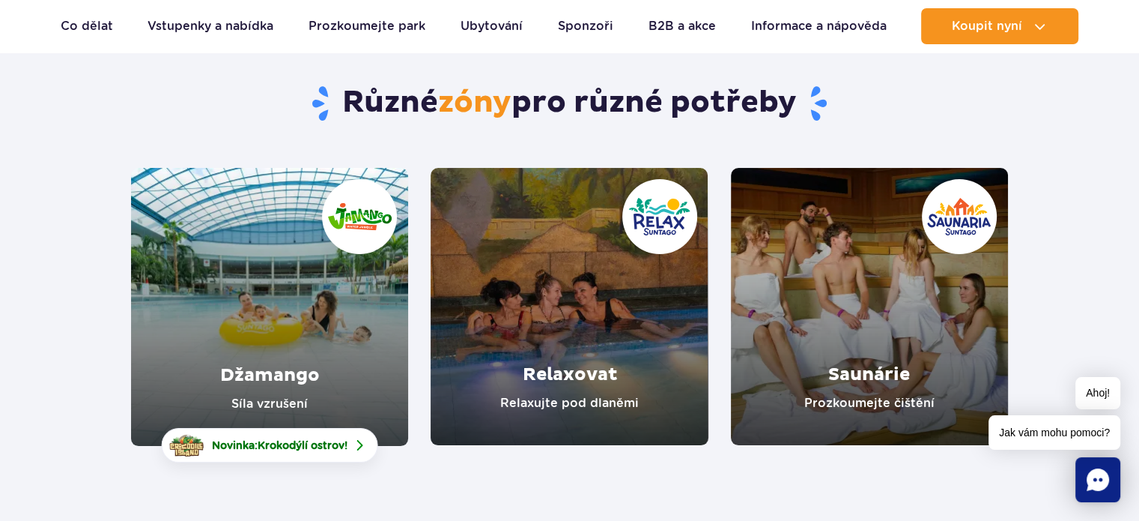
scroll to position [199, 0]
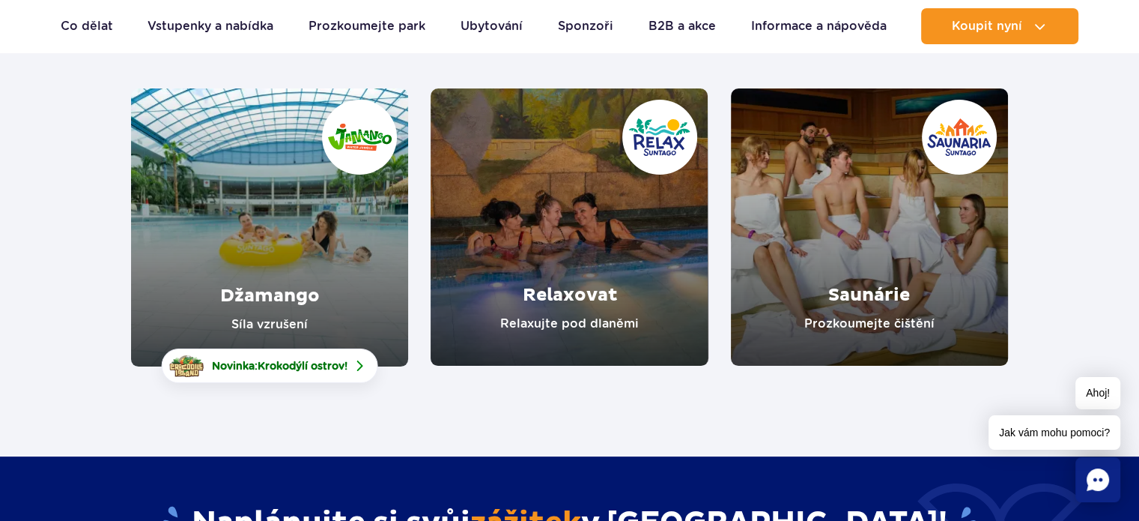
click at [270, 283] on link "Džamango" at bounding box center [269, 227] width 277 height 278
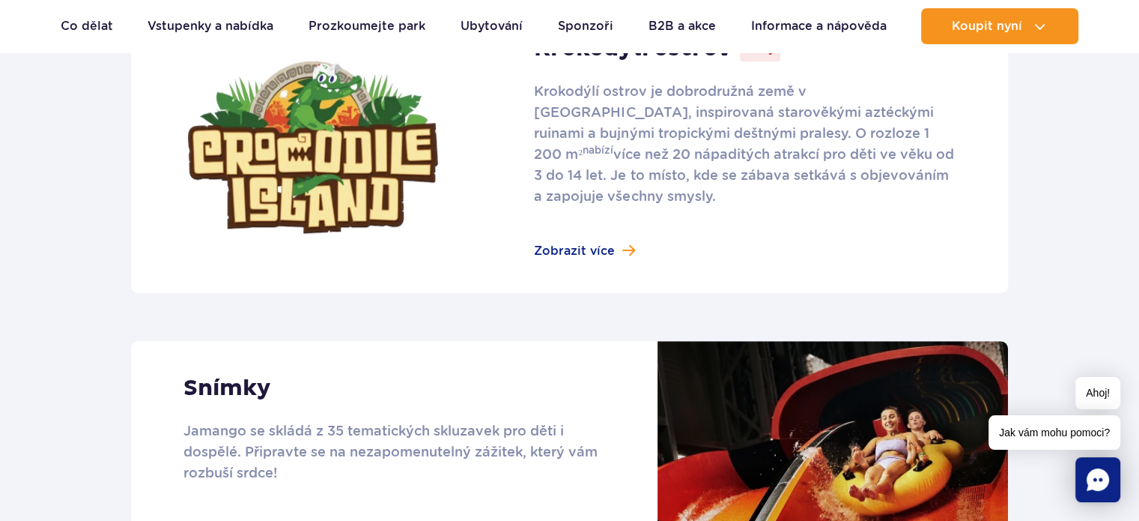
scroll to position [1098, 0]
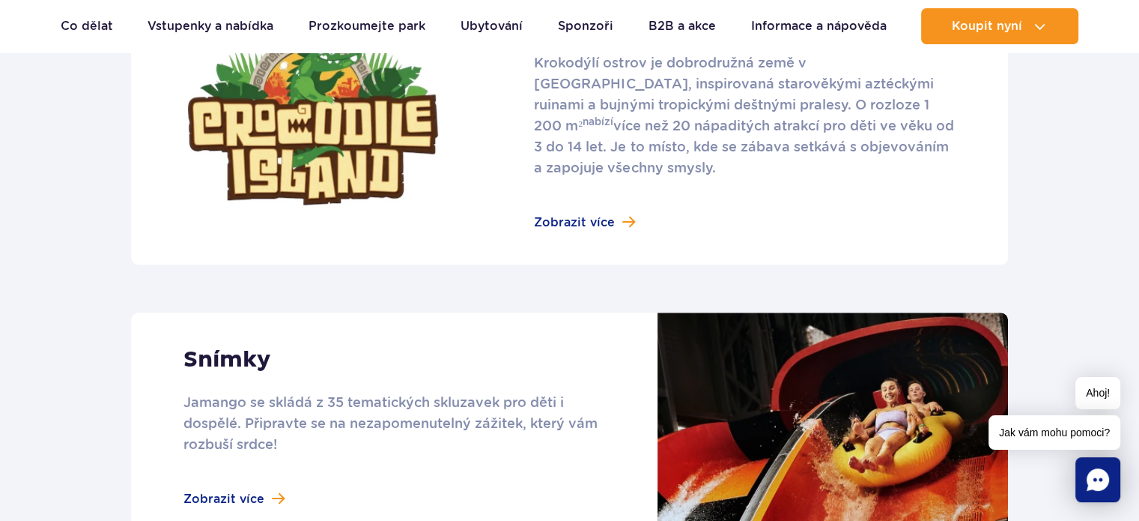
click at [588, 225] on link at bounding box center [569, 118] width 877 height 291
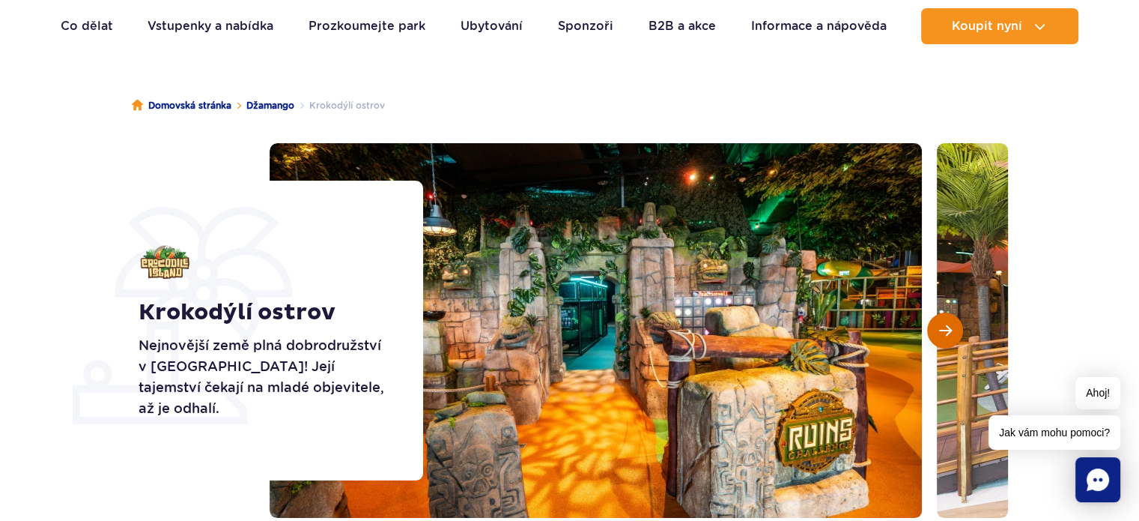
click at [940, 330] on span "Další snímek" at bounding box center [945, 330] width 13 height 13
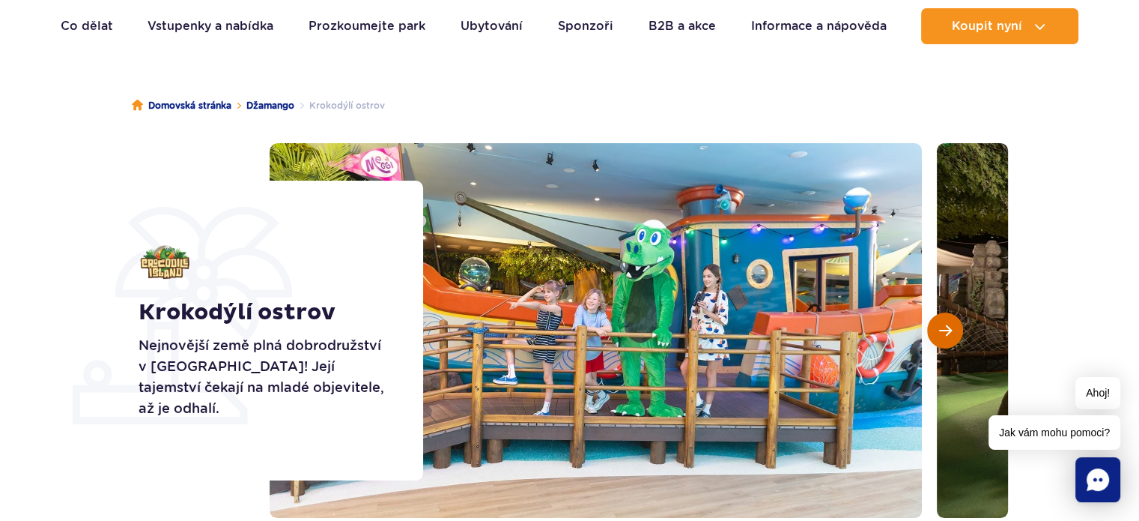
click at [940, 330] on span "Další snímek" at bounding box center [945, 330] width 13 height 13
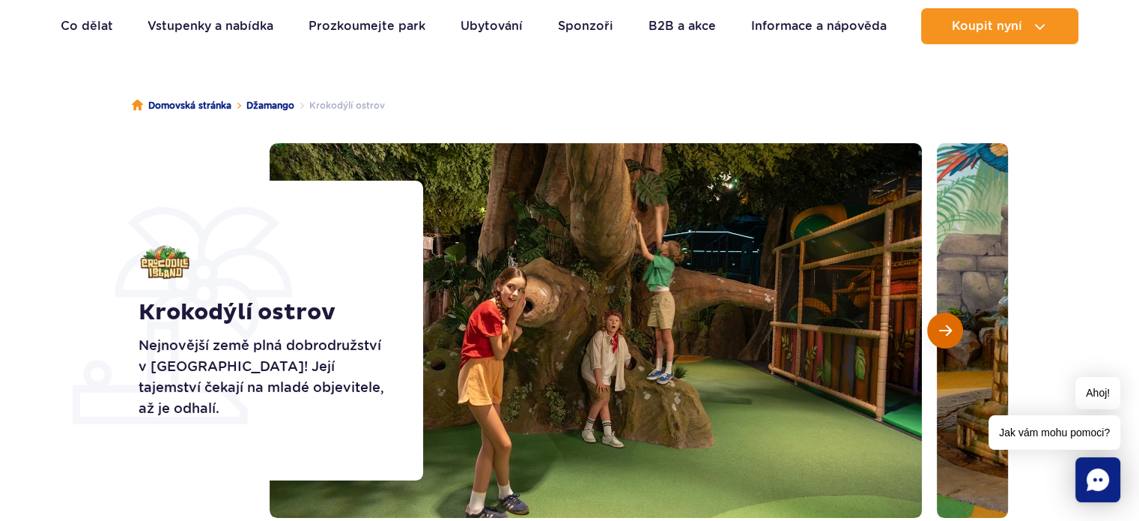
click at [940, 330] on span "Další snímek" at bounding box center [945, 330] width 13 height 13
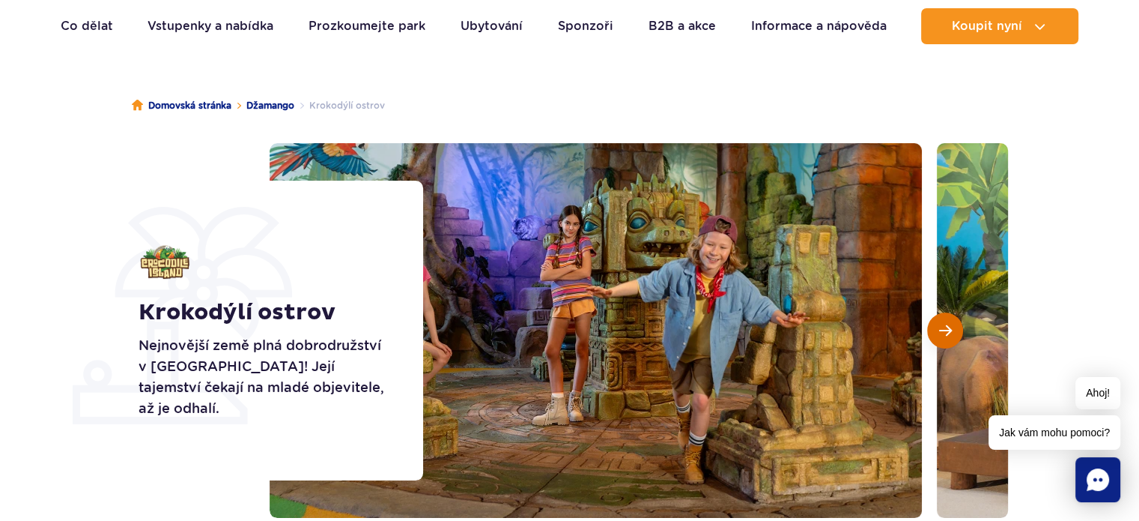
click at [940, 330] on span "Další snímek" at bounding box center [945, 330] width 13 height 13
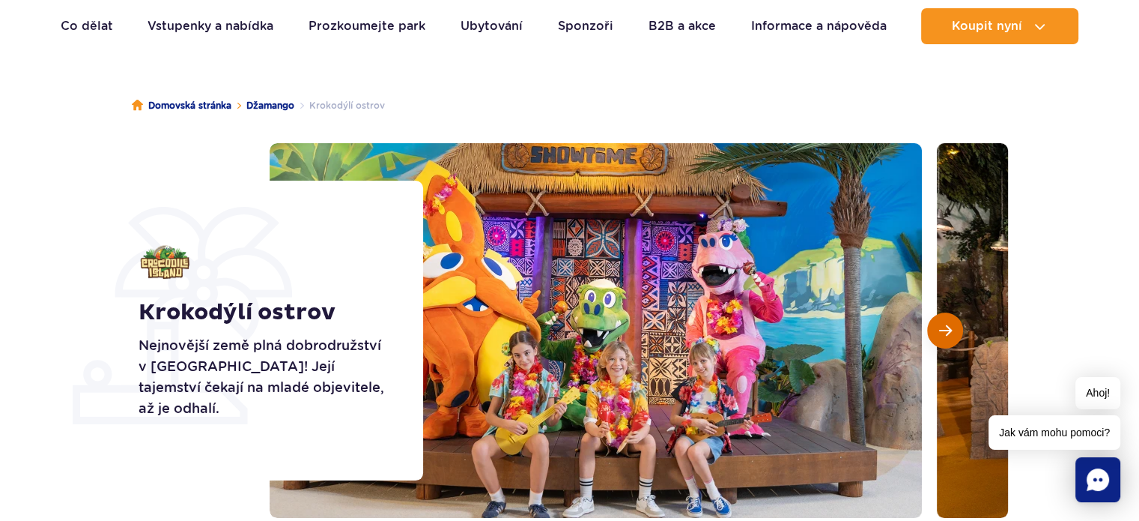
click at [940, 330] on span "Další snímek" at bounding box center [945, 330] width 13 height 13
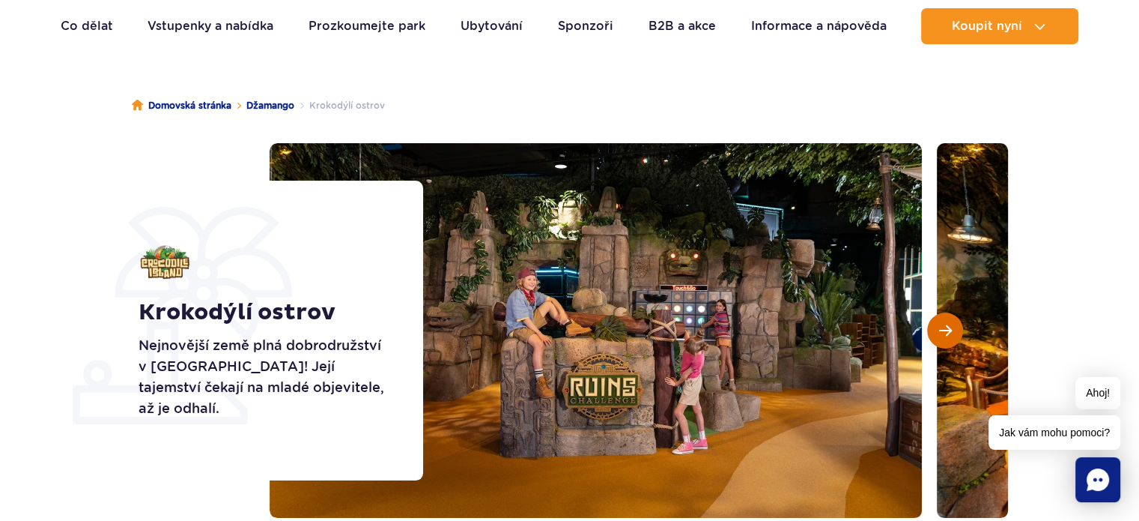
click at [940, 330] on span "Další snímek" at bounding box center [945, 330] width 13 height 13
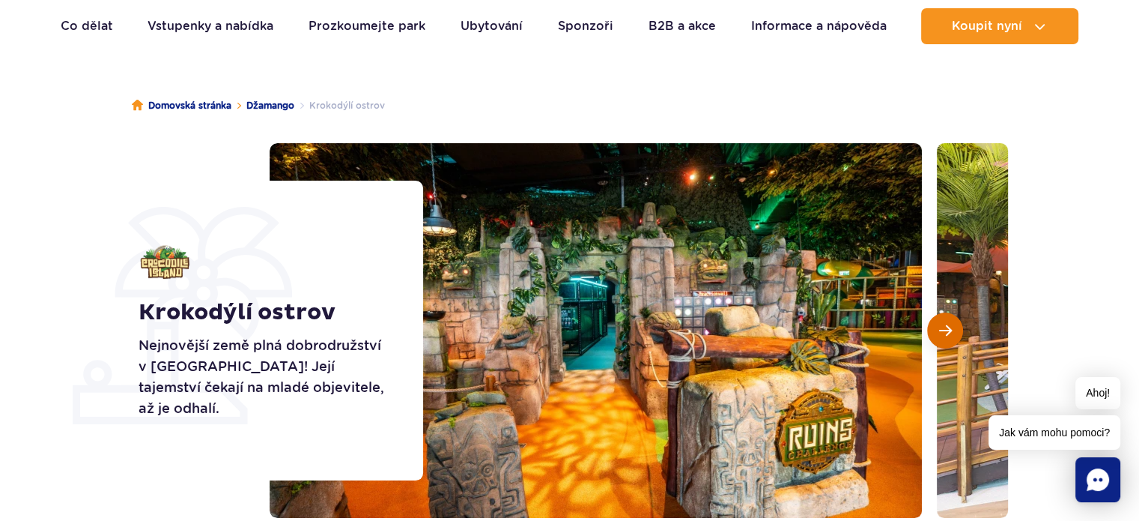
click at [940, 330] on span "Další snímek" at bounding box center [945, 330] width 13 height 13
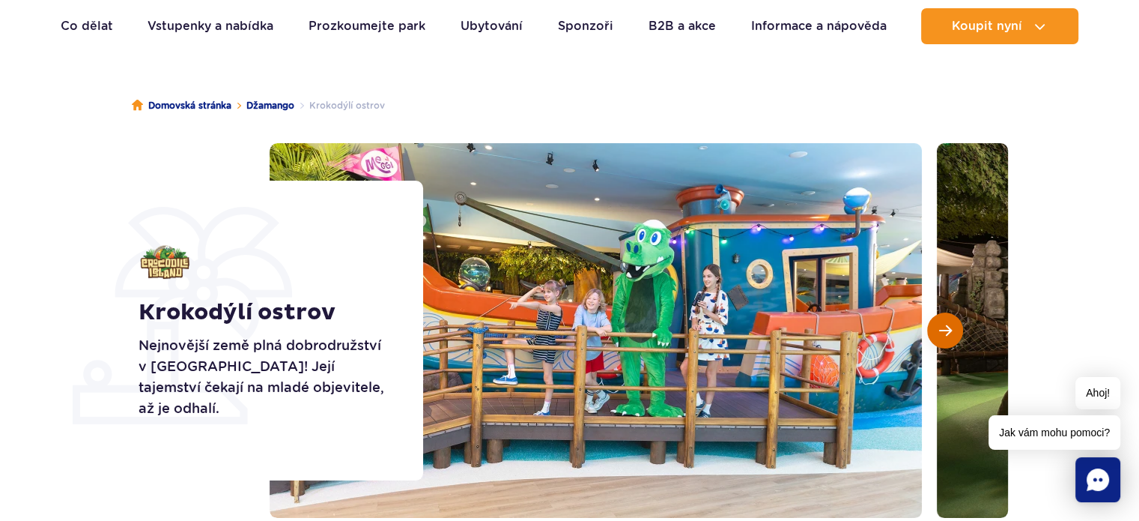
click at [940, 330] on span "Další snímek" at bounding box center [945, 330] width 13 height 13
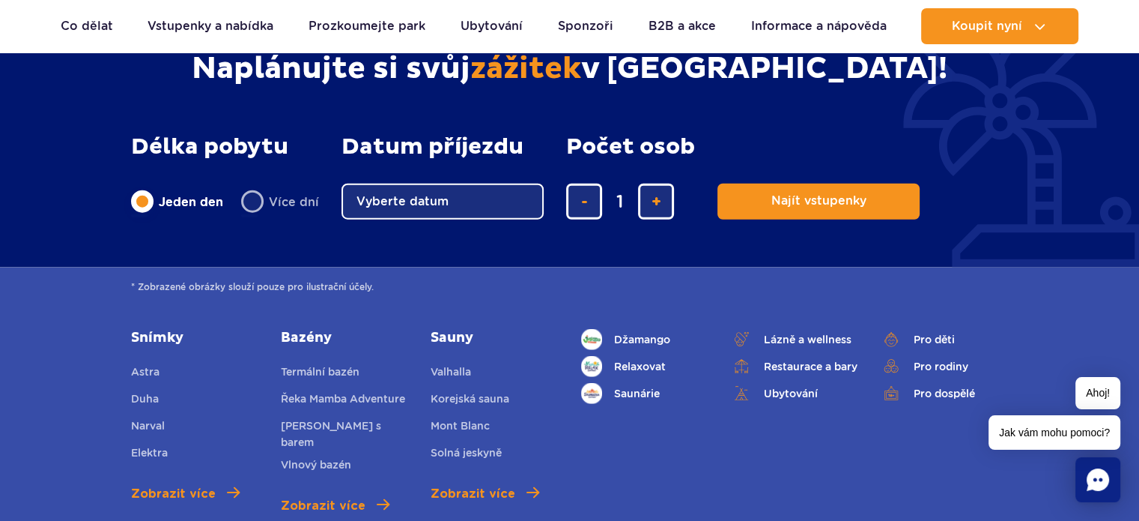
scroll to position [3695, 0]
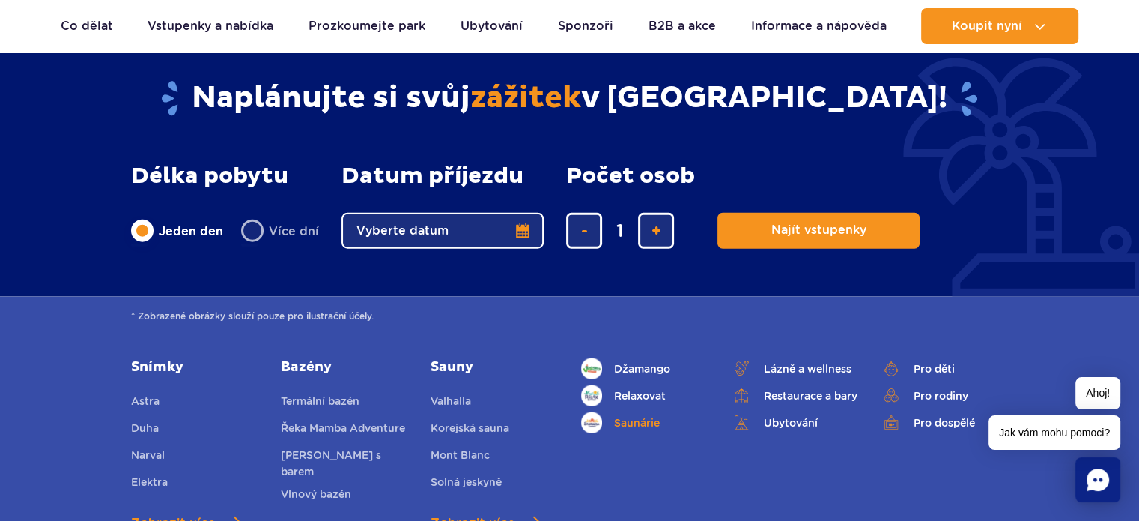
click at [619, 416] on font "Saunárie" at bounding box center [637, 422] width 46 height 12
